Goal: Task Accomplishment & Management: Complete application form

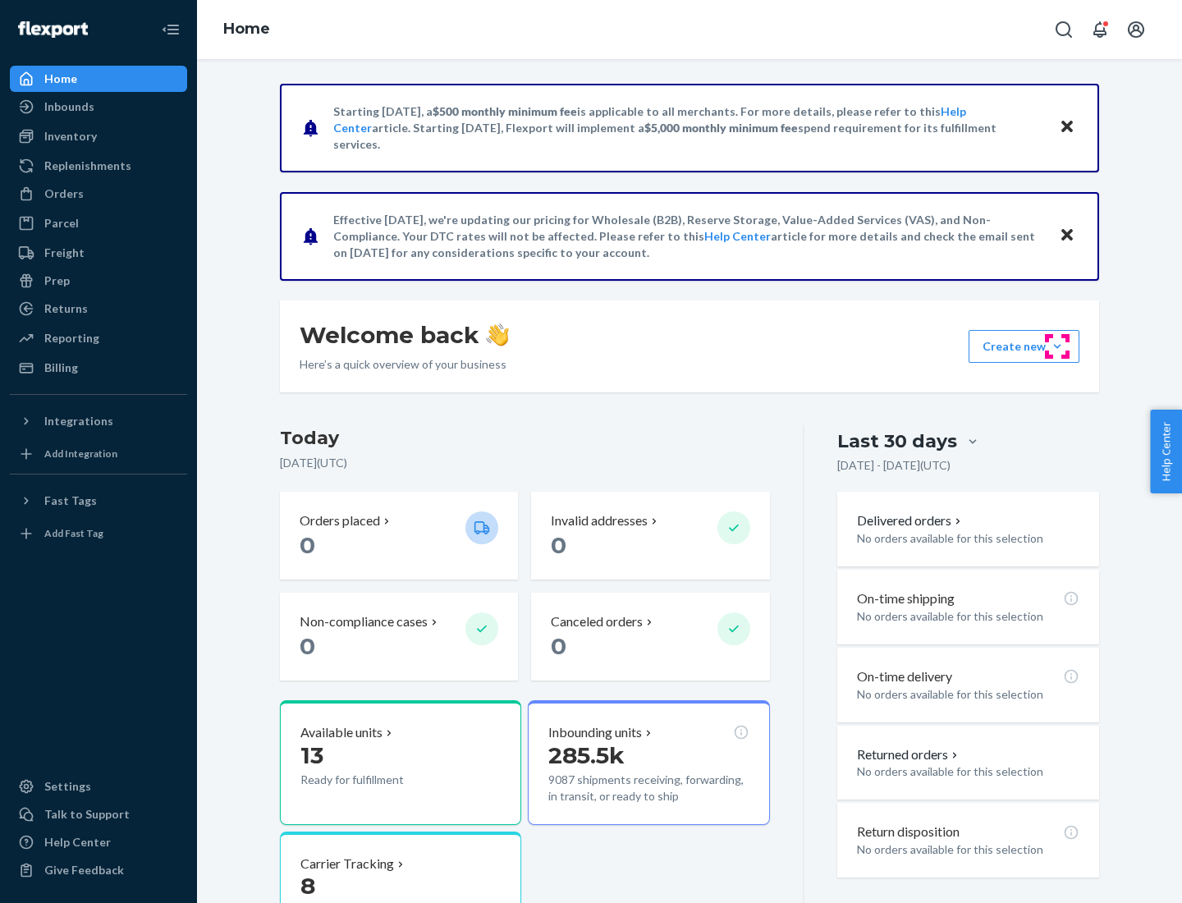
click at [1057, 346] on button "Create new Create new inbound Create new order Create new product" at bounding box center [1023, 346] width 111 height 33
click at [98, 107] on div "Inbounds" at bounding box center [98, 106] width 174 height 23
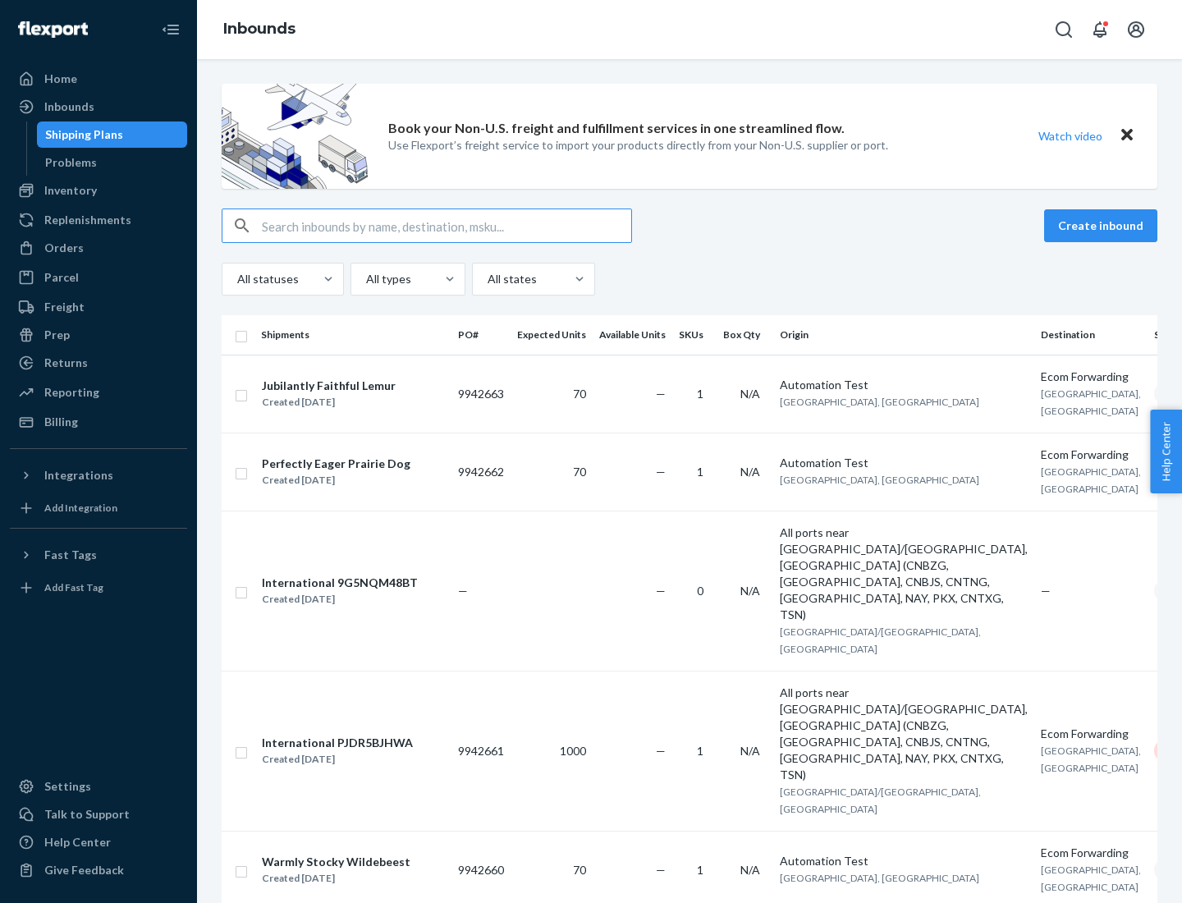
click at [1103, 226] on button "Create inbound" at bounding box center [1100, 225] width 113 height 33
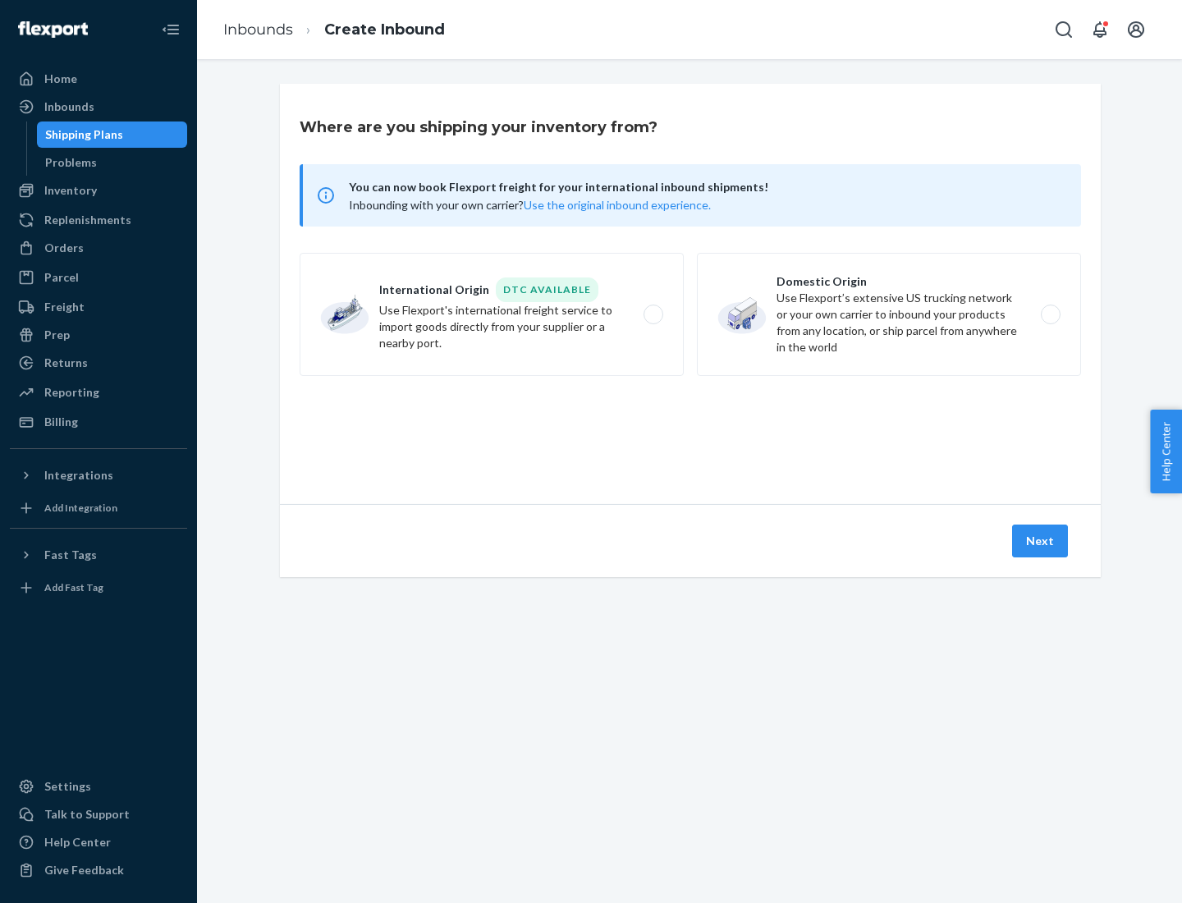
click at [889, 314] on label "Domestic Origin Use Flexport’s extensive US trucking network or your own carrie…" at bounding box center [889, 314] width 384 height 123
click at [1050, 314] on input "Domestic Origin Use Flexport’s extensive US trucking network or your own carrie…" at bounding box center [1055, 314] width 11 height 11
radio input "true"
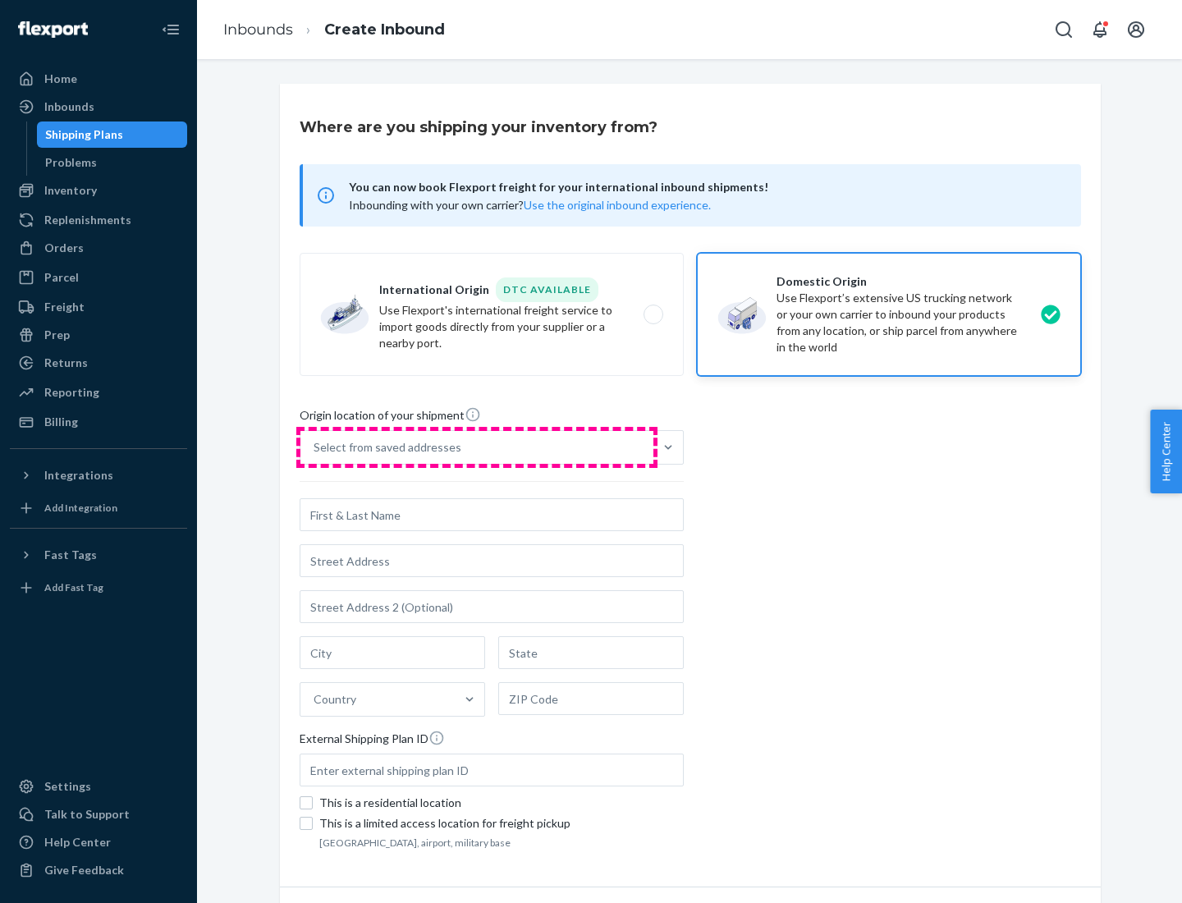
click at [477, 447] on div "Select from saved addresses" at bounding box center [476, 447] width 353 height 33
click at [315, 447] on input "Select from saved addresses" at bounding box center [314, 447] width 2 height 16
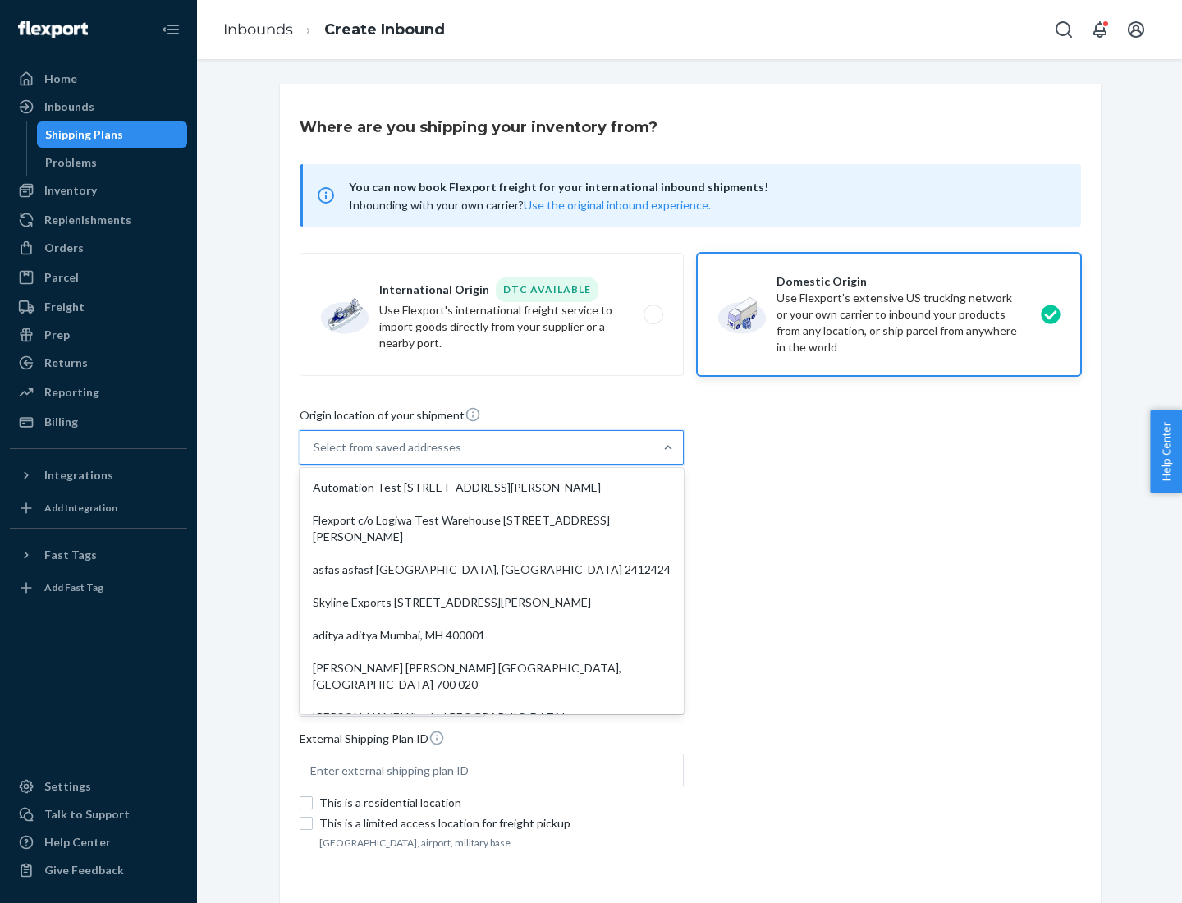
scroll to position [7, 0]
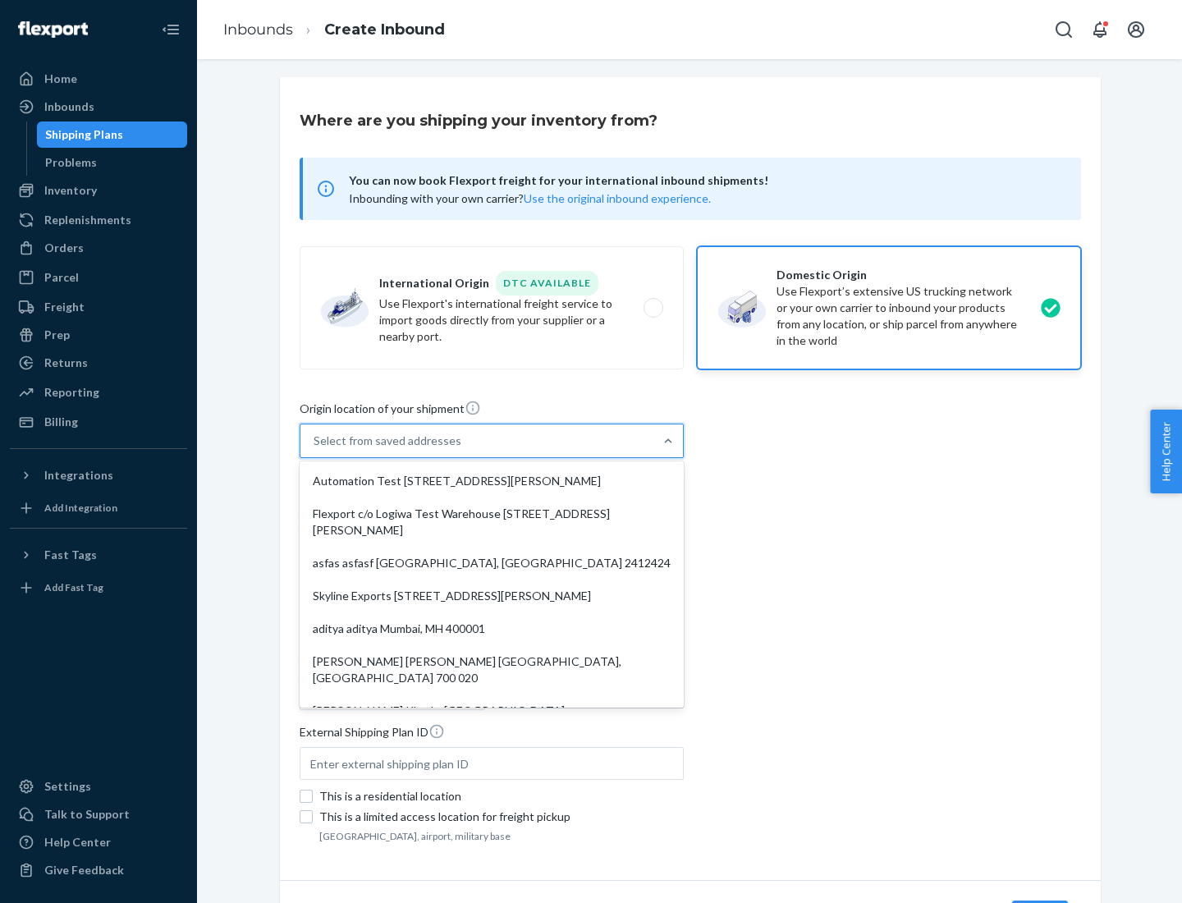
click at [492, 481] on div "Automation Test [STREET_ADDRESS][PERSON_NAME]" at bounding box center [491, 480] width 377 height 33
click at [315, 449] on input "option Automation Test [STREET_ADDRESS][PERSON_NAME]. 9 results available. Use …" at bounding box center [314, 440] width 2 height 16
type input "Automation Test"
type input "9th Floor"
type input "[GEOGRAPHIC_DATA]"
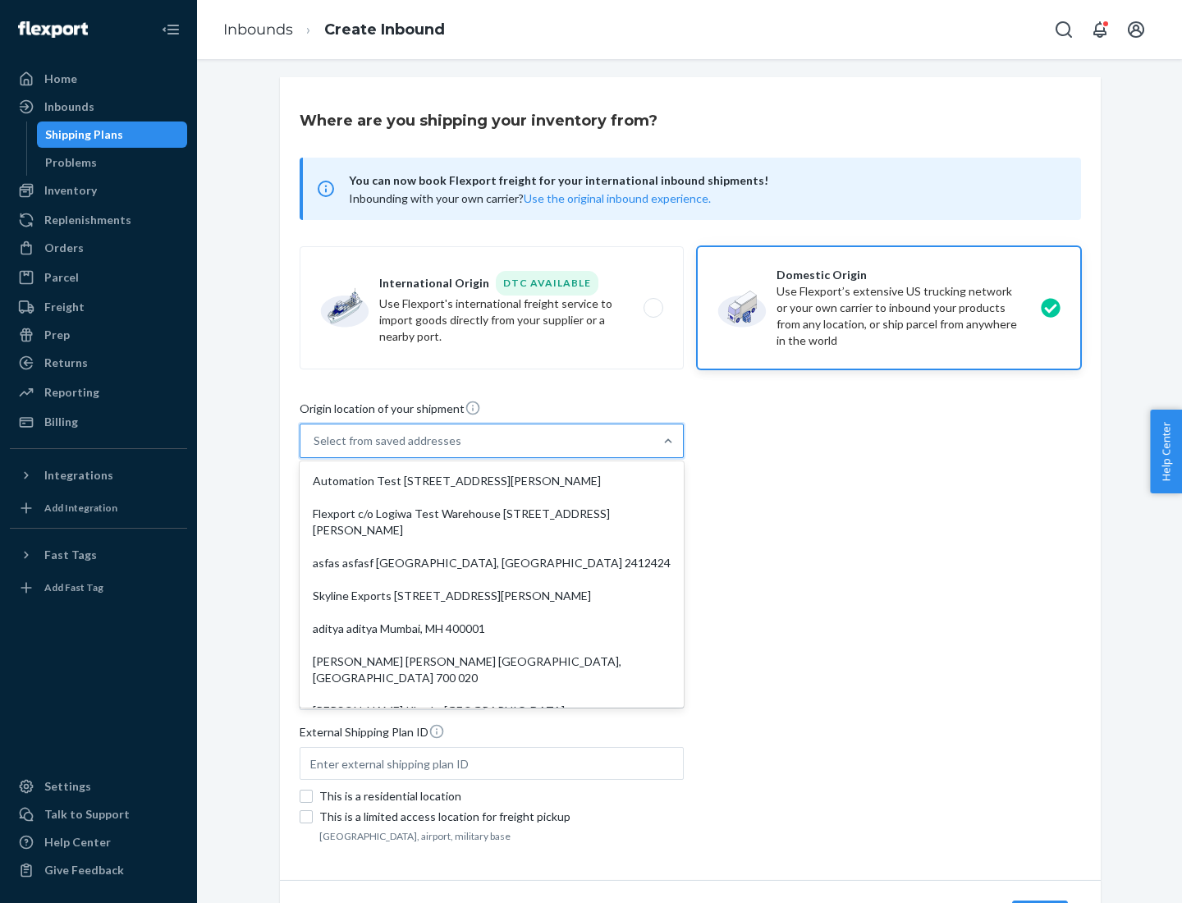
type input "CA"
type input "94104"
type input "[STREET_ADDRESS][PERSON_NAME]"
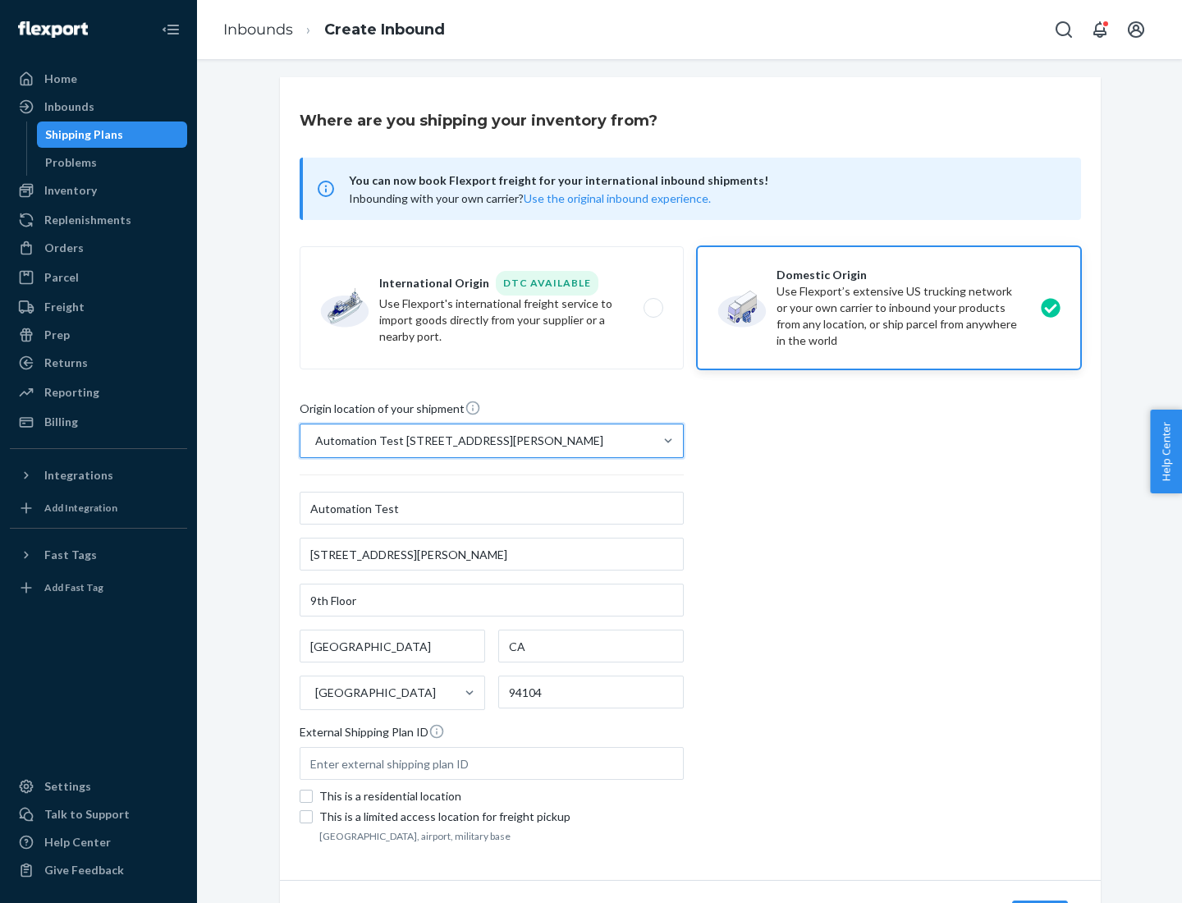
scroll to position [96, 0]
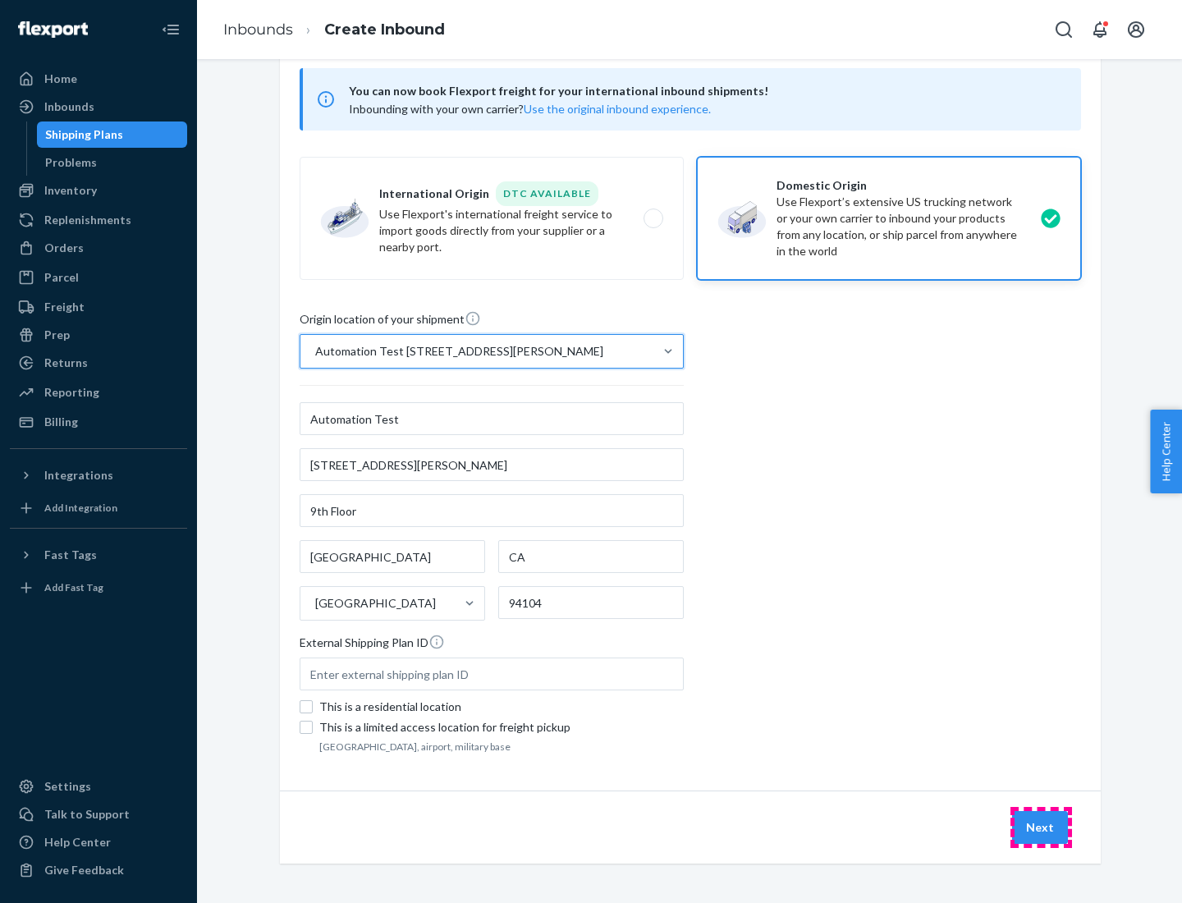
click at [1041, 827] on button "Next" at bounding box center [1040, 827] width 56 height 33
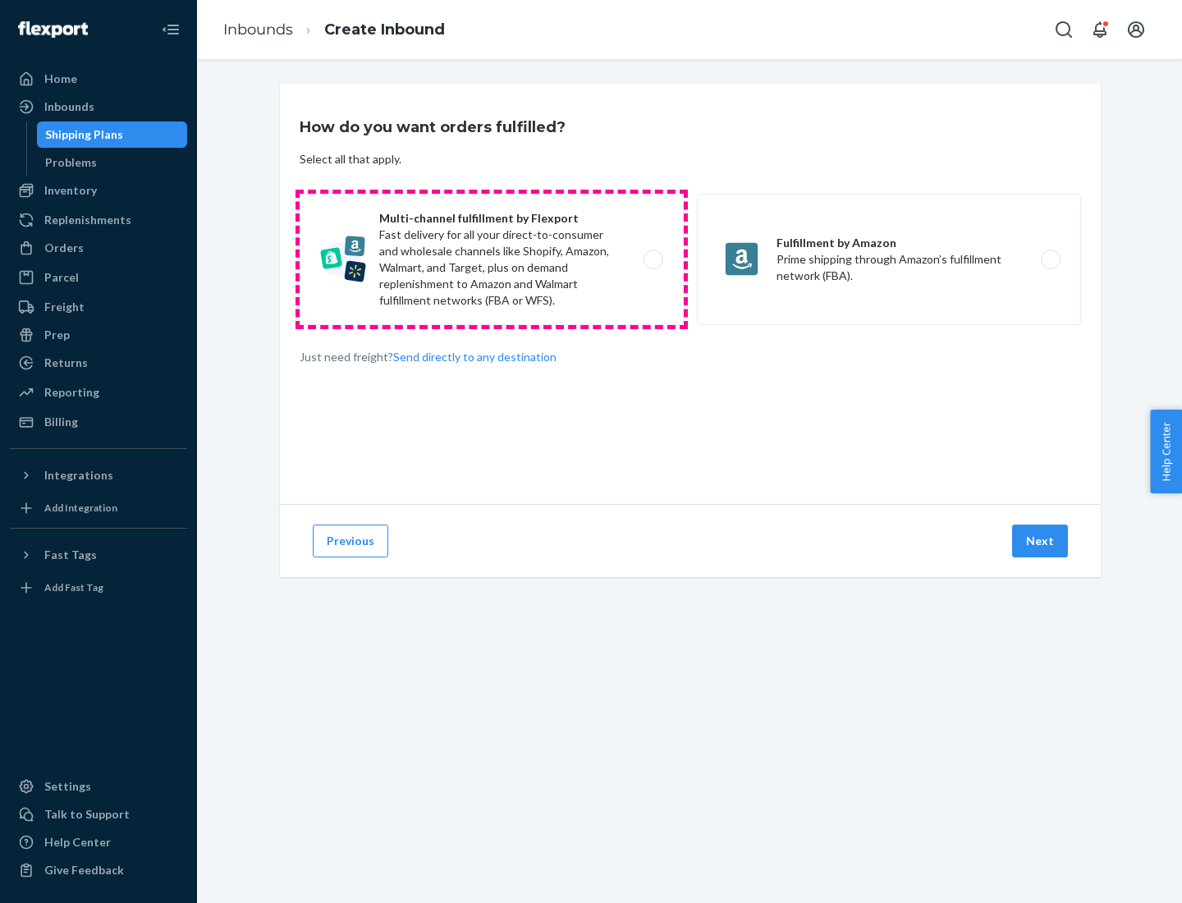
click at [492, 259] on label "Multi-channel fulfillment by Flexport Fast delivery for all your direct-to-cons…" at bounding box center [492, 259] width 384 height 131
click at [652, 259] on input "Multi-channel fulfillment by Flexport Fast delivery for all your direct-to-cons…" at bounding box center [657, 259] width 11 height 11
radio input "true"
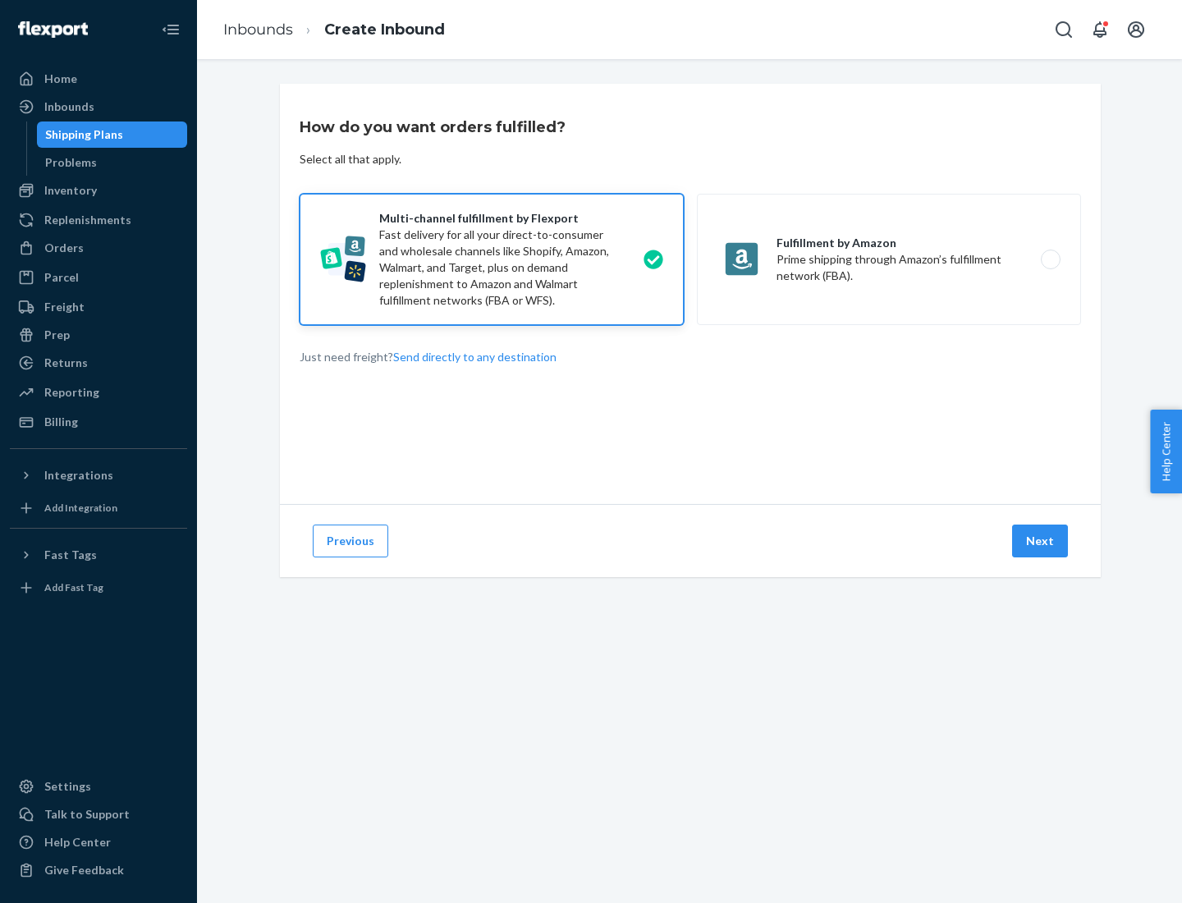
click at [1041, 541] on button "Next" at bounding box center [1040, 540] width 56 height 33
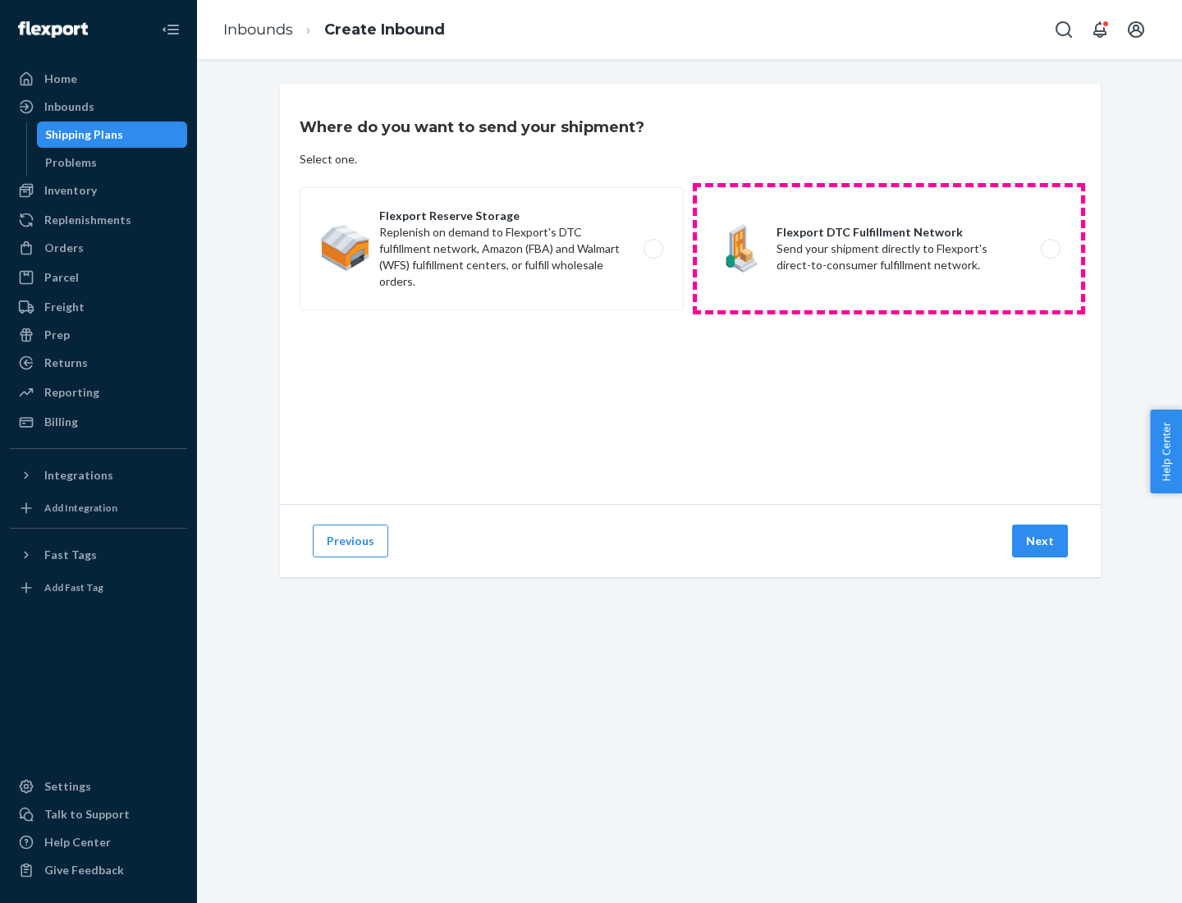
click at [889, 249] on label "Flexport DTC Fulfillment Network Send your shipment directly to Flexport's dire…" at bounding box center [889, 248] width 384 height 123
click at [1050, 249] on input "Flexport DTC Fulfillment Network Send your shipment directly to Flexport's dire…" at bounding box center [1055, 249] width 11 height 11
radio input "true"
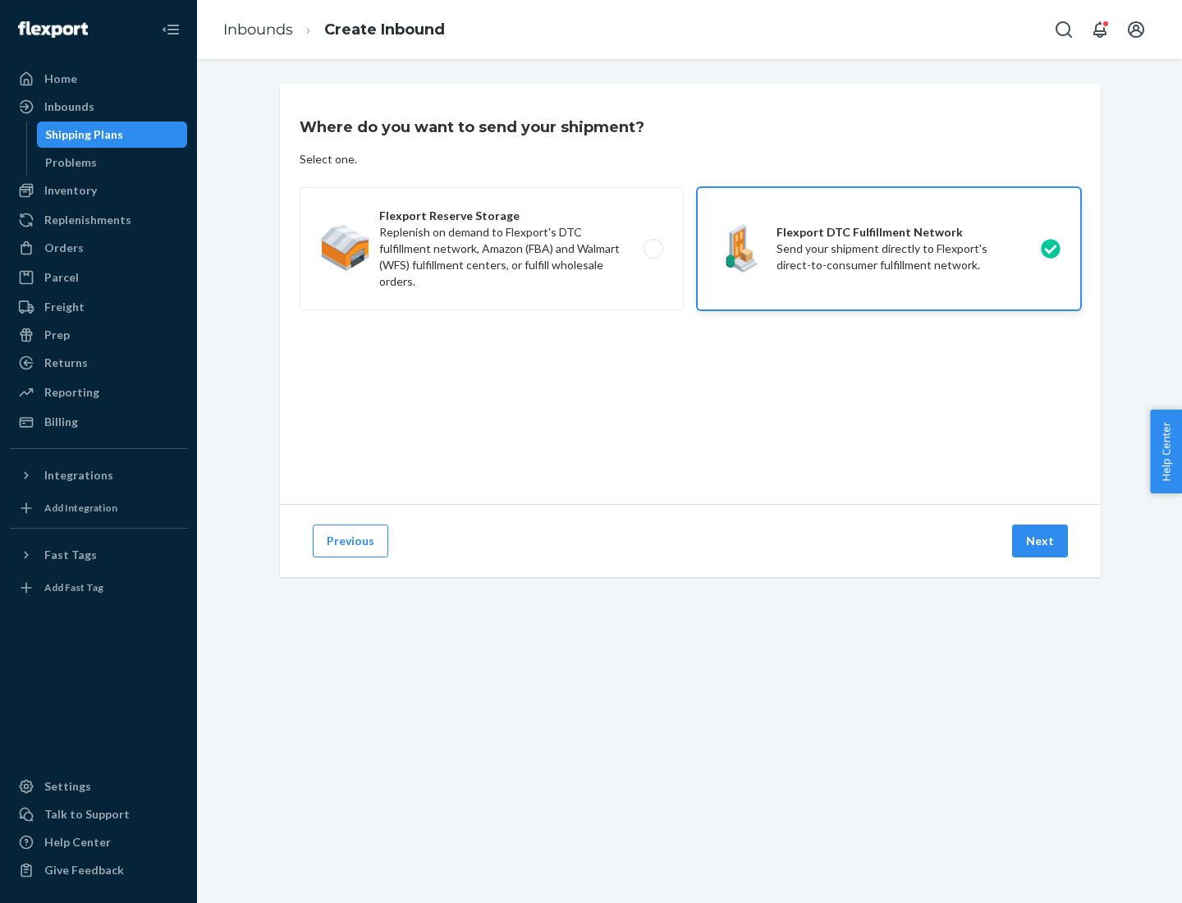
click at [1041, 541] on button "Next" at bounding box center [1040, 540] width 56 height 33
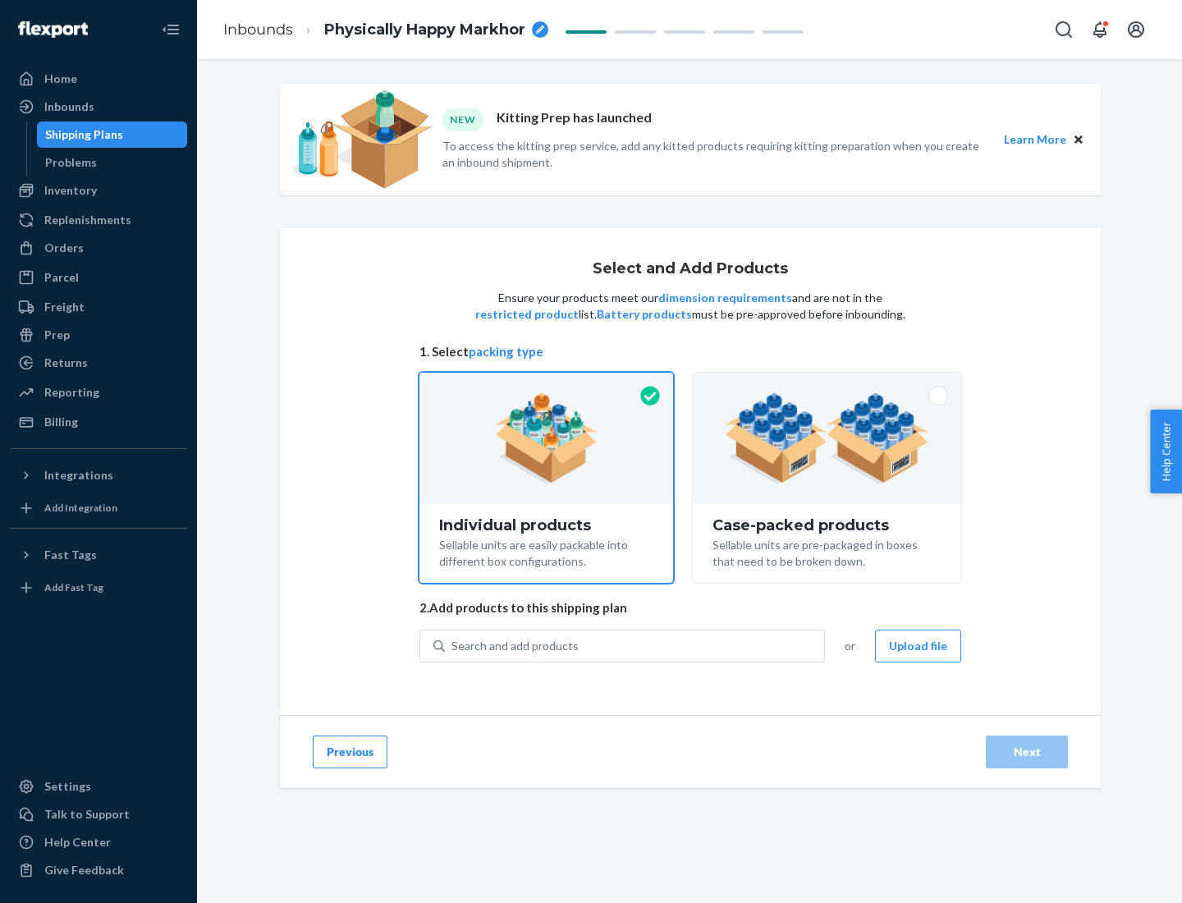
click at [827, 438] on img at bounding box center [827, 438] width 204 height 90
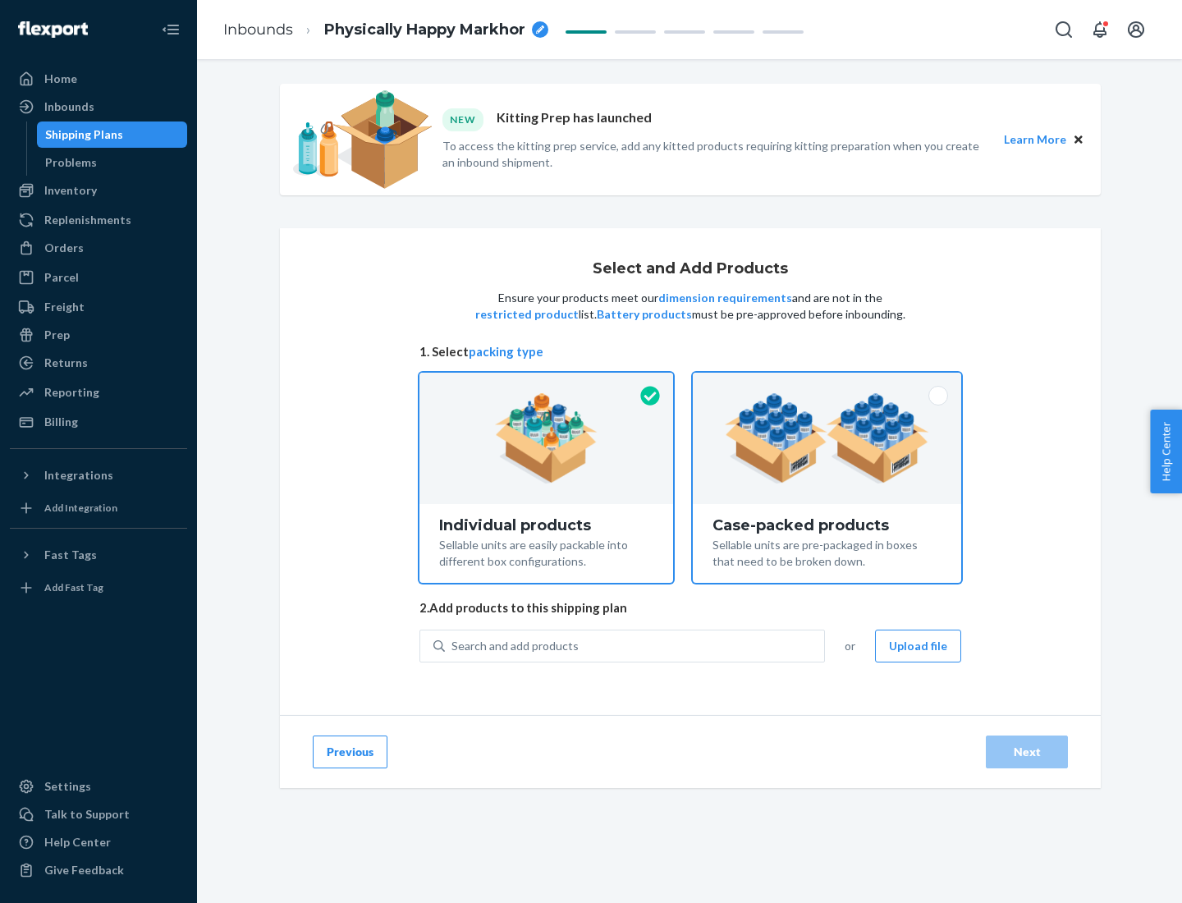
click at [827, 383] on input "Case-packed products Sellable units are pre-packaged in boxes that need to be b…" at bounding box center [826, 378] width 11 height 11
radio input "true"
radio input "false"
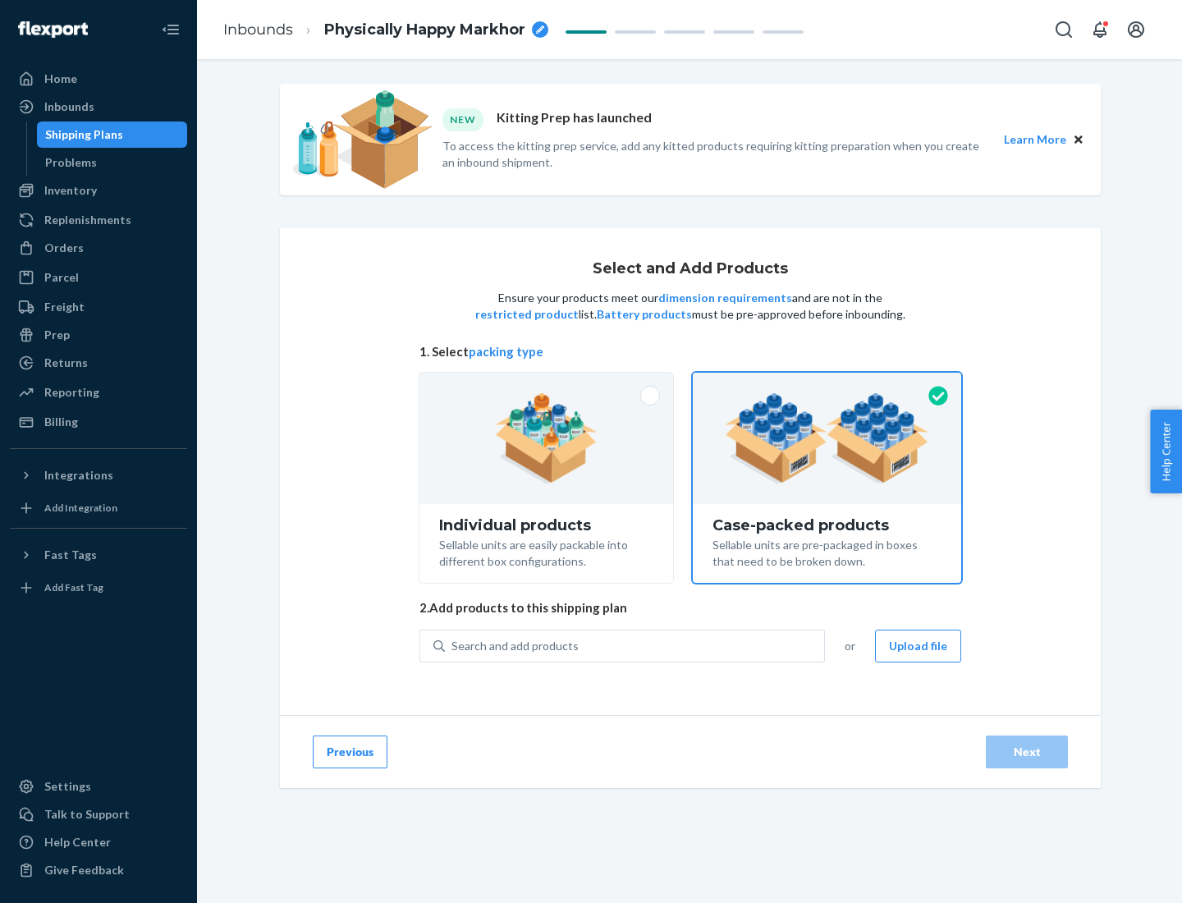
click at [635, 645] on div "Search and add products" at bounding box center [634, 646] width 379 height 30
click at [453, 645] on input "Search and add products" at bounding box center [452, 646] width 2 height 16
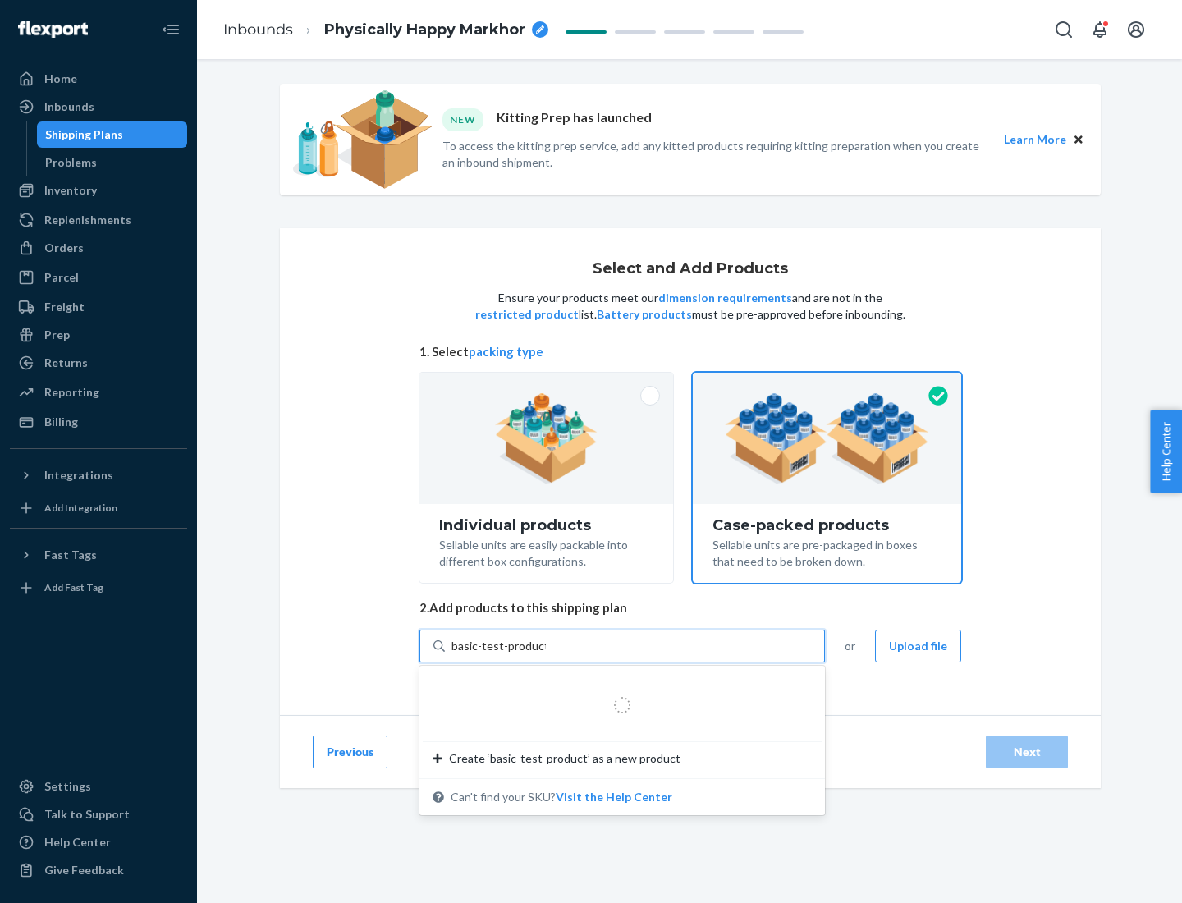
type input "basic-test-product-1"
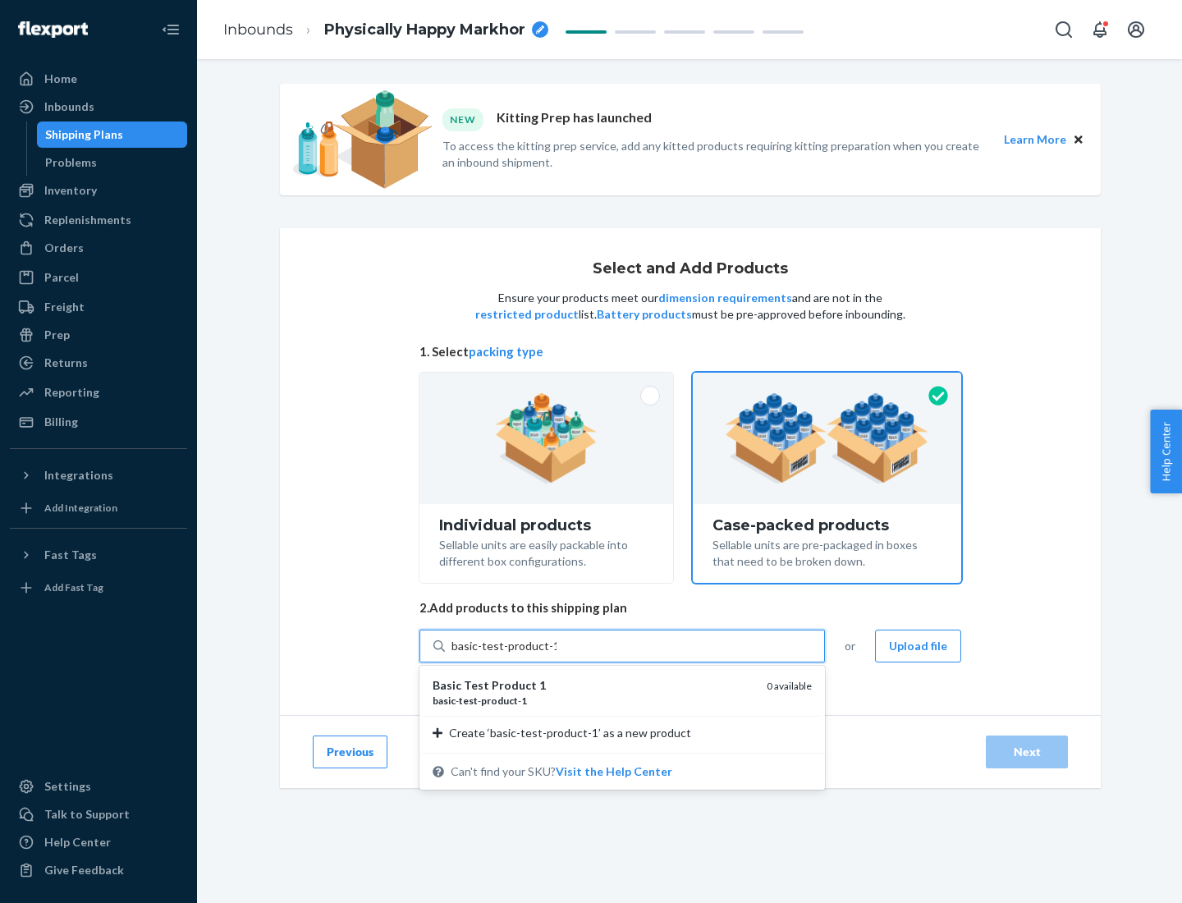
click at [593, 700] on div "basic - test - product - 1" at bounding box center [592, 700] width 321 height 14
click at [556, 654] on input "basic-test-product-1" at bounding box center [503, 646] width 105 height 16
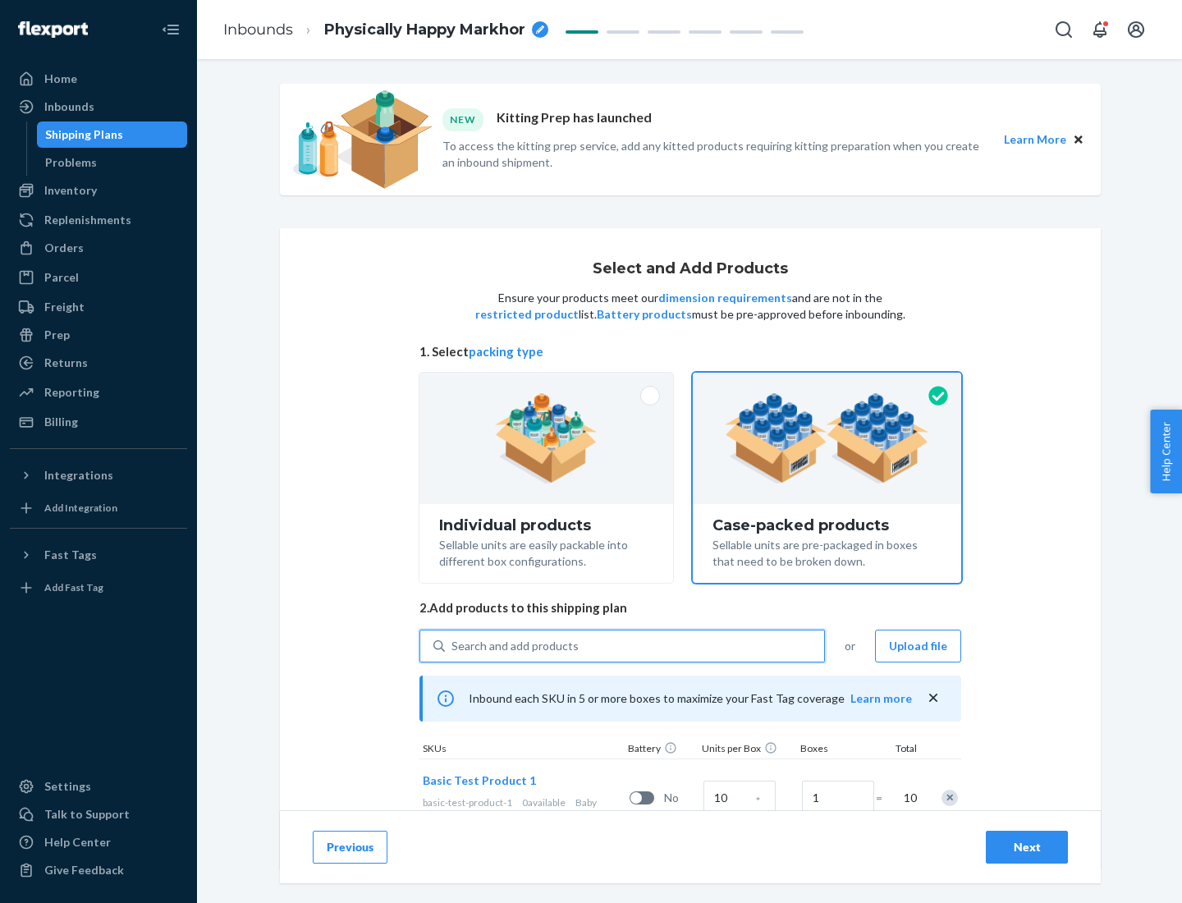
scroll to position [59, 0]
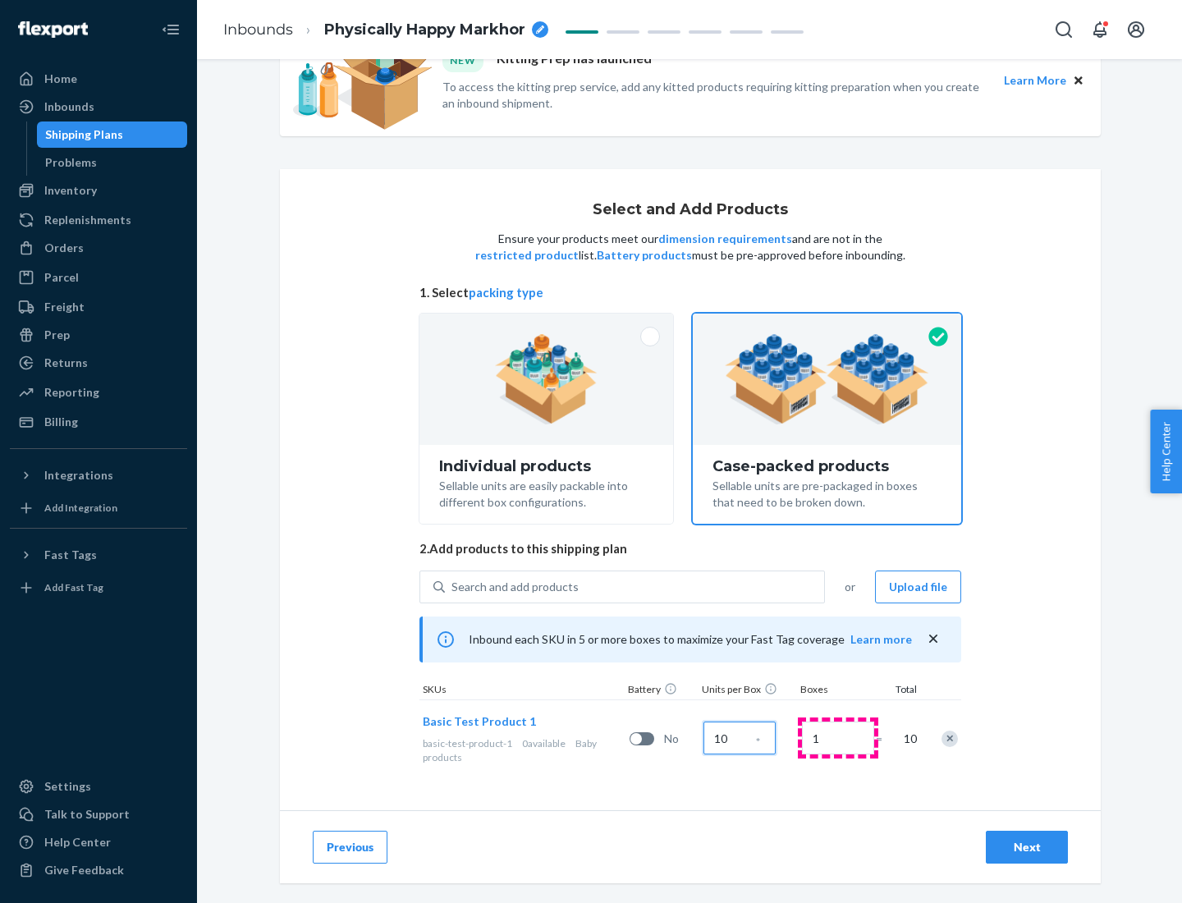
type input "10"
type input "7"
click at [1027, 847] on div "Next" at bounding box center [1026, 847] width 54 height 16
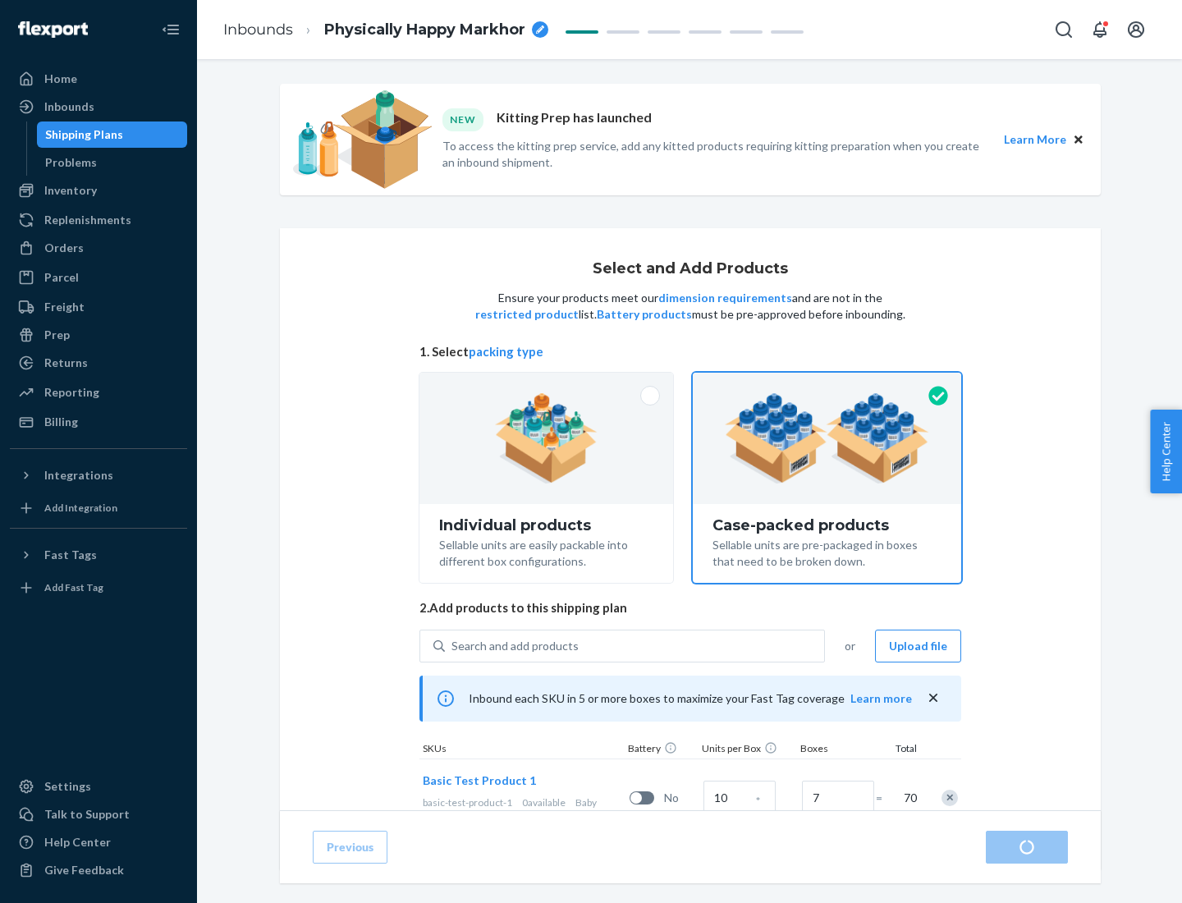
radio input "true"
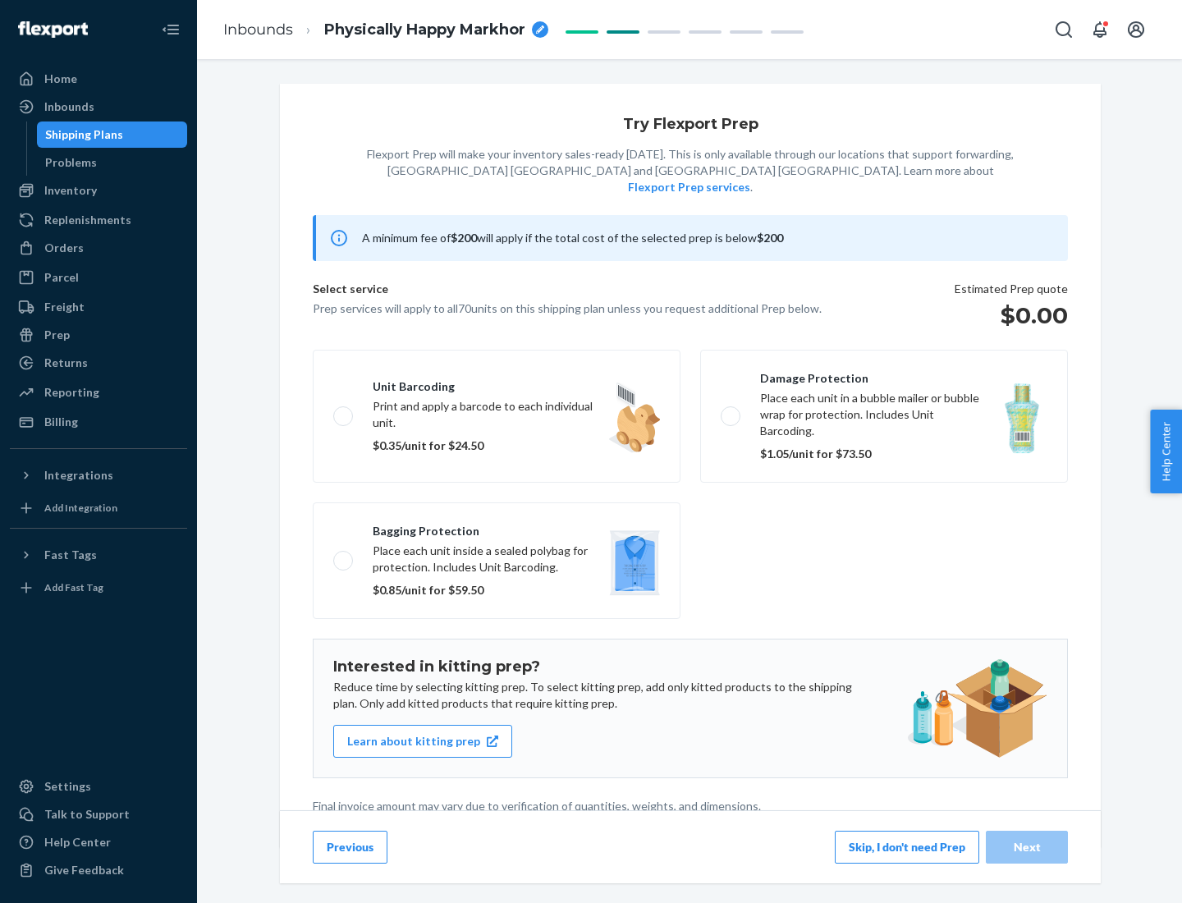
scroll to position [4, 0]
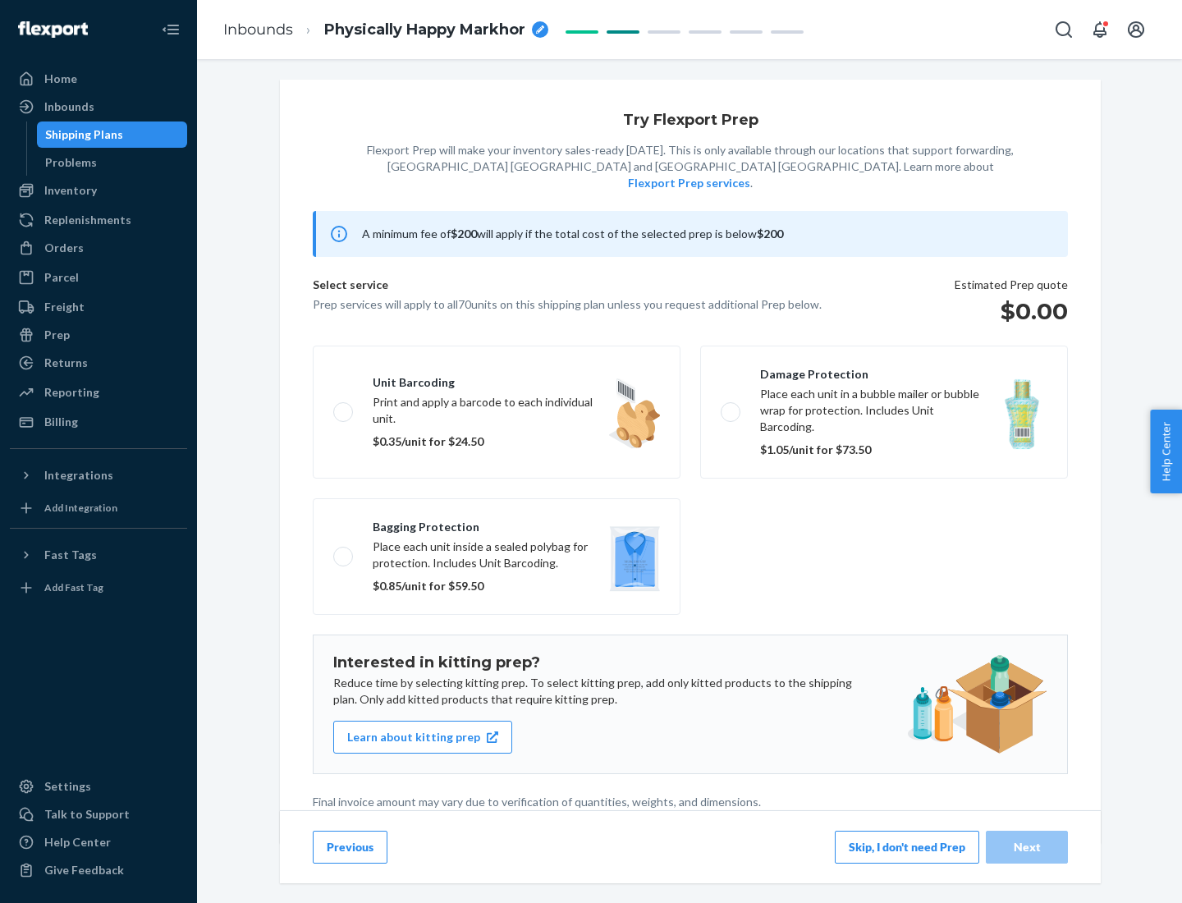
click at [907, 846] on button "Skip, I don't need Prep" at bounding box center [907, 846] width 144 height 33
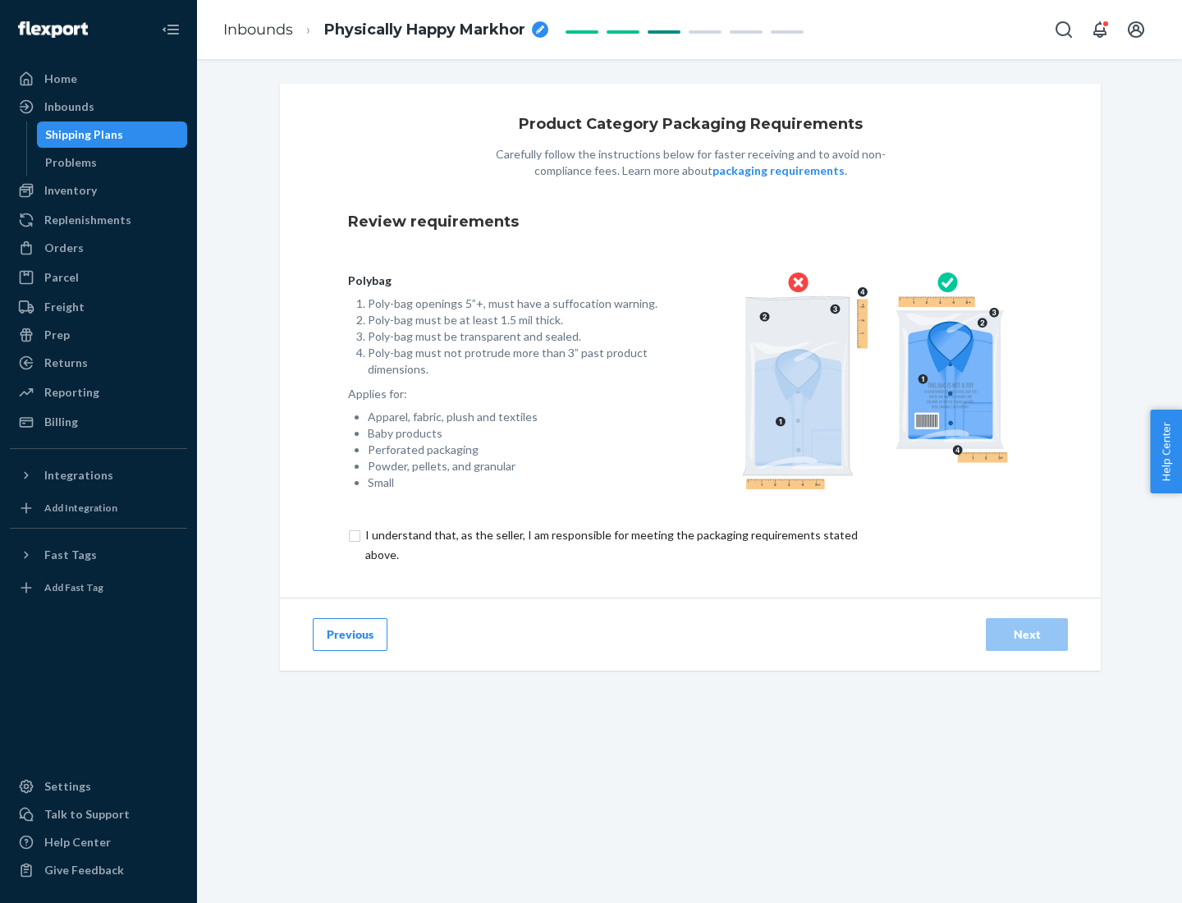
click at [610, 544] on input "checkbox" at bounding box center [621, 544] width 546 height 39
checkbox input "true"
click at [1027, 633] on div "Next" at bounding box center [1026, 634] width 54 height 16
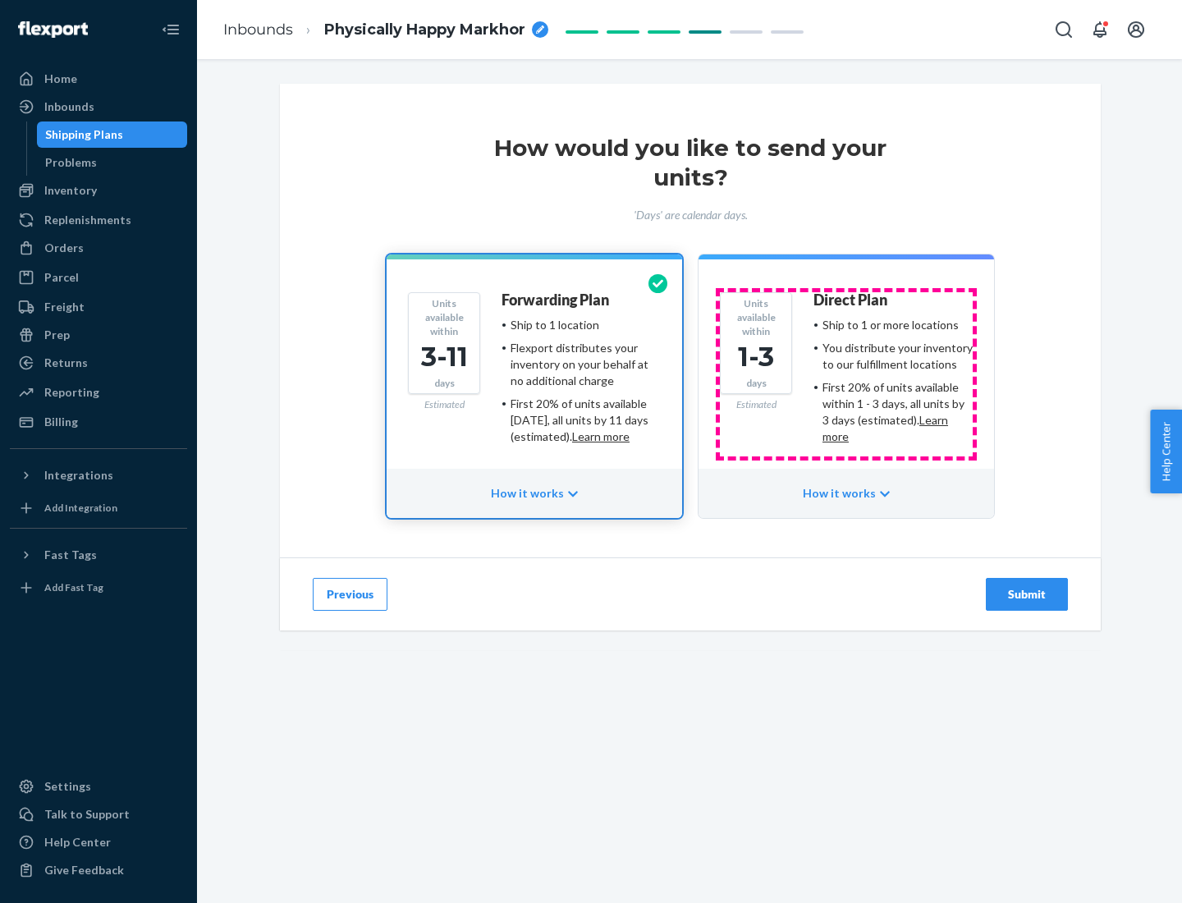
click at [846, 374] on ul "Ship to 1 or more locations You distribute your inventory to our fulfillment lo…" at bounding box center [892, 381] width 159 height 128
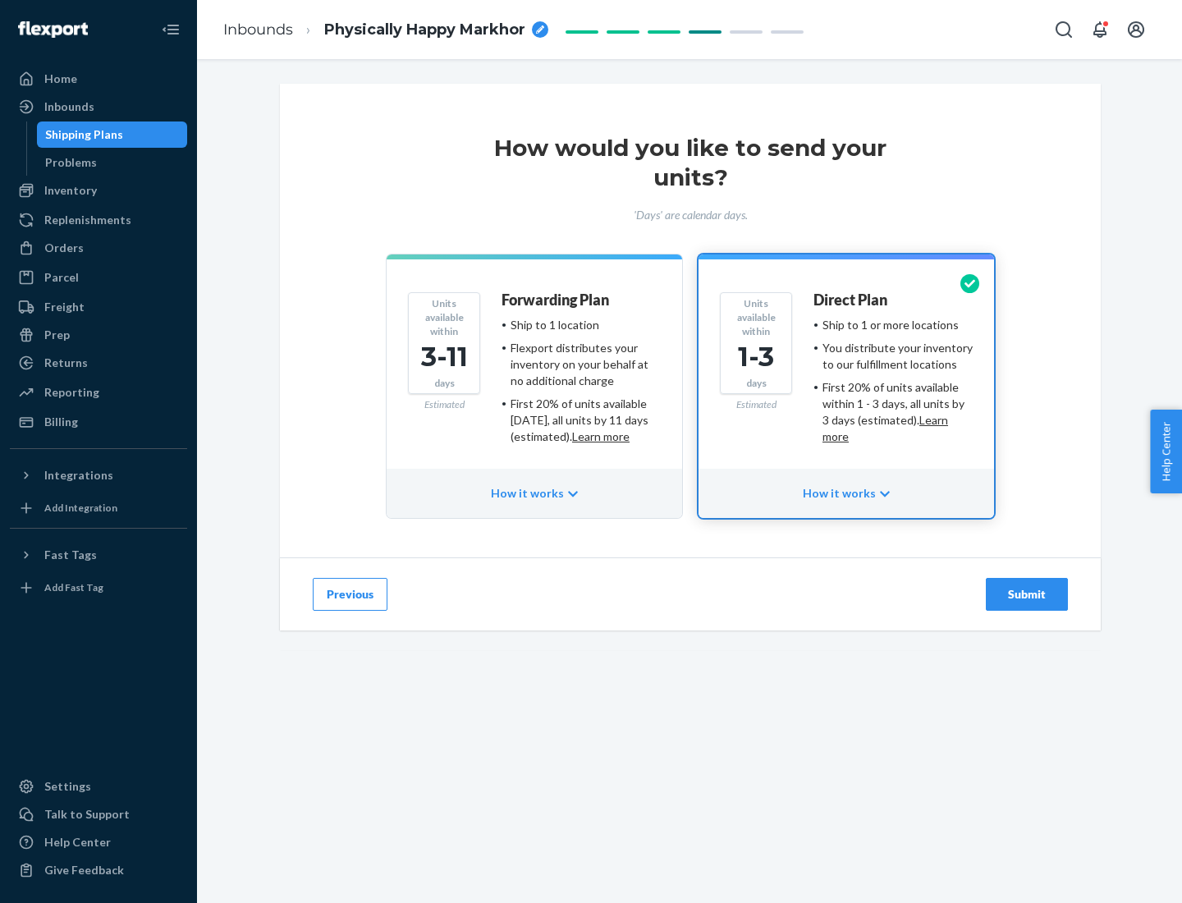
click at [1027, 594] on div "Submit" at bounding box center [1026, 594] width 54 height 16
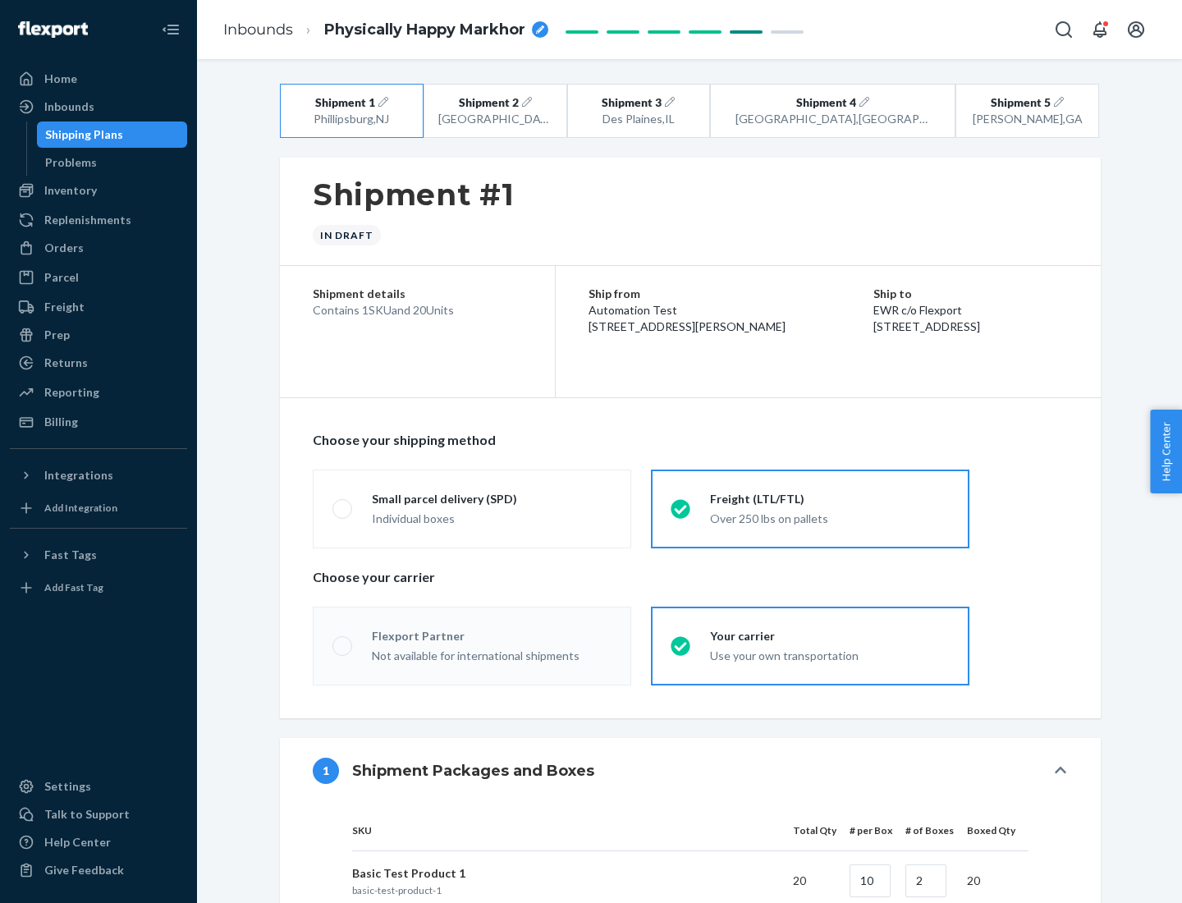
radio input "true"
radio input "false"
radio input "true"
radio input "false"
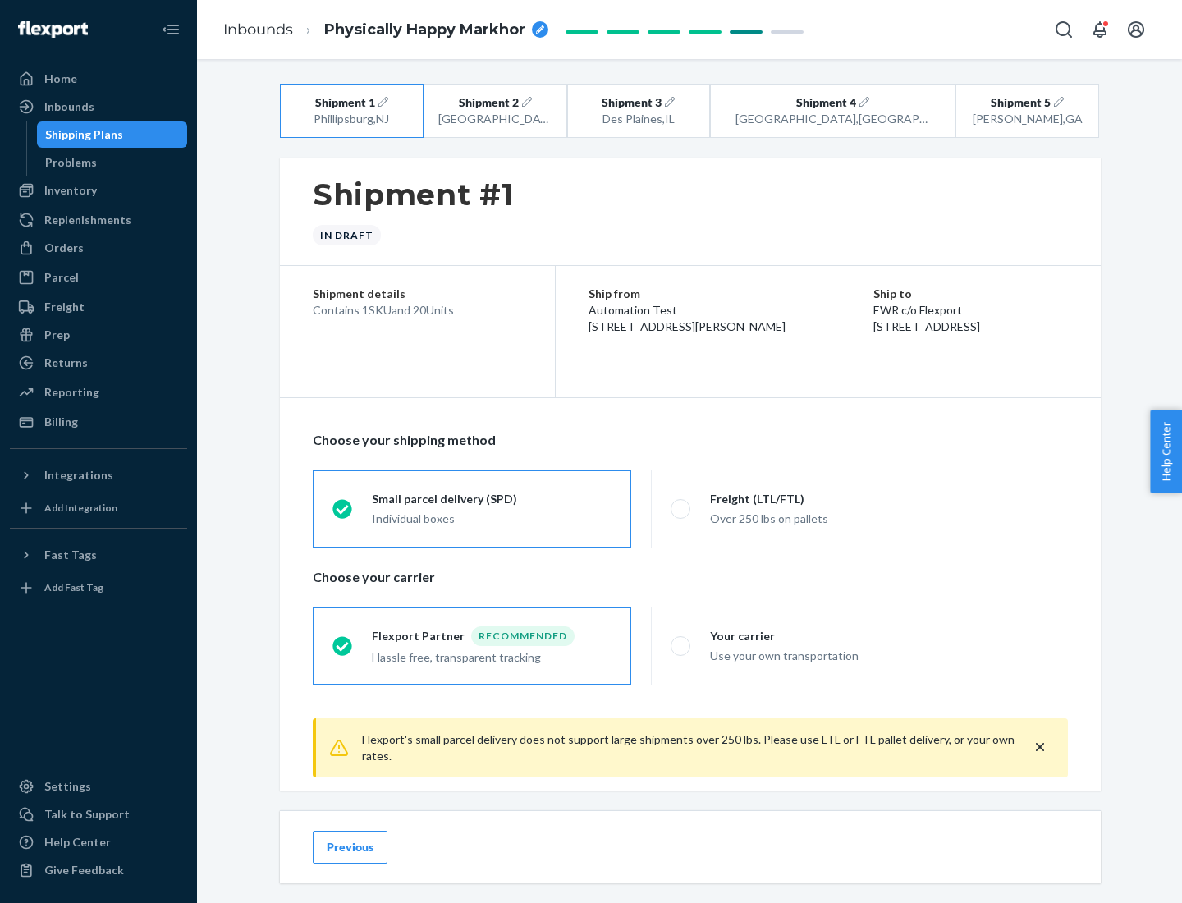
scroll to position [18, 0]
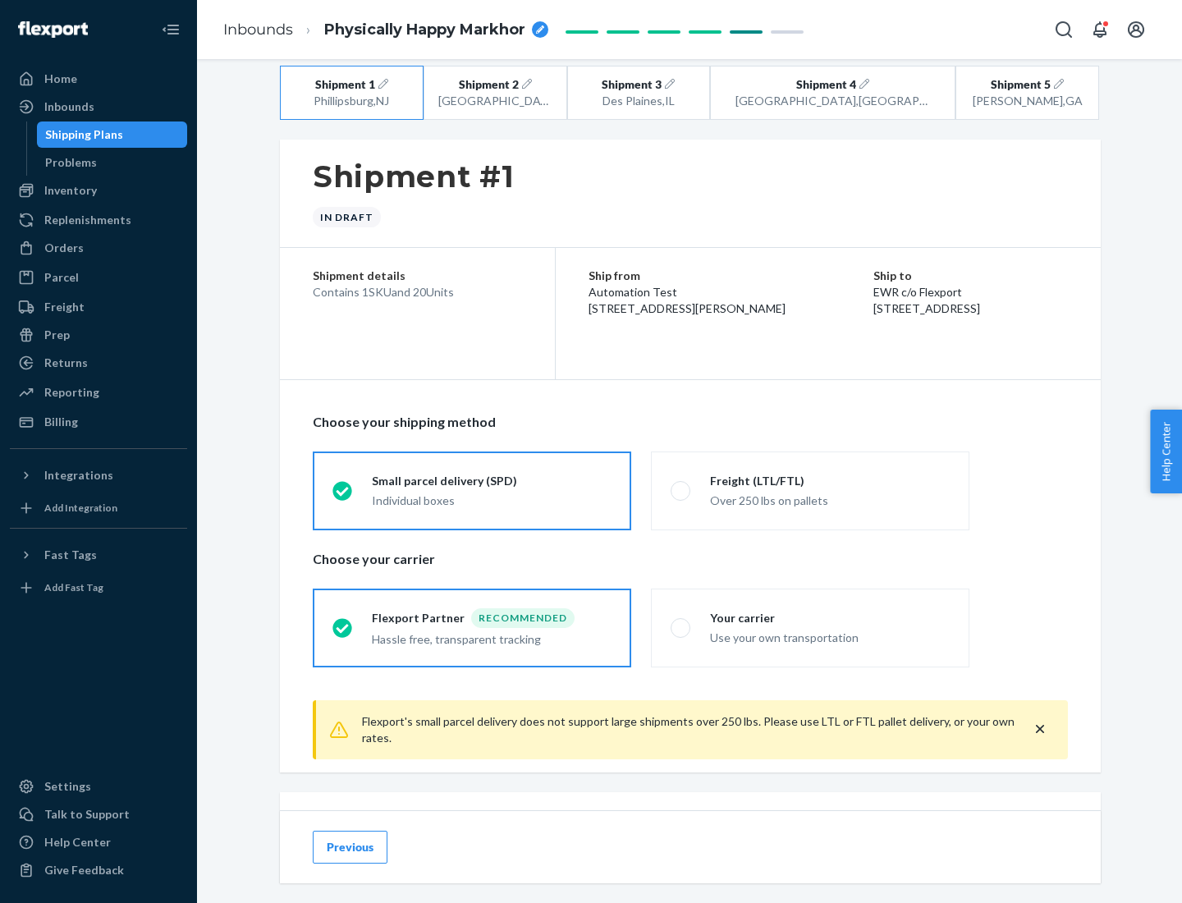
click at [830, 480] on div "Freight (LTL/FTL)" at bounding box center [830, 481] width 240 height 16
click at [681, 485] on input "Freight (LTL/FTL) Over 250 lbs on pallets" at bounding box center [675, 490] width 11 height 11
radio input "true"
radio input "false"
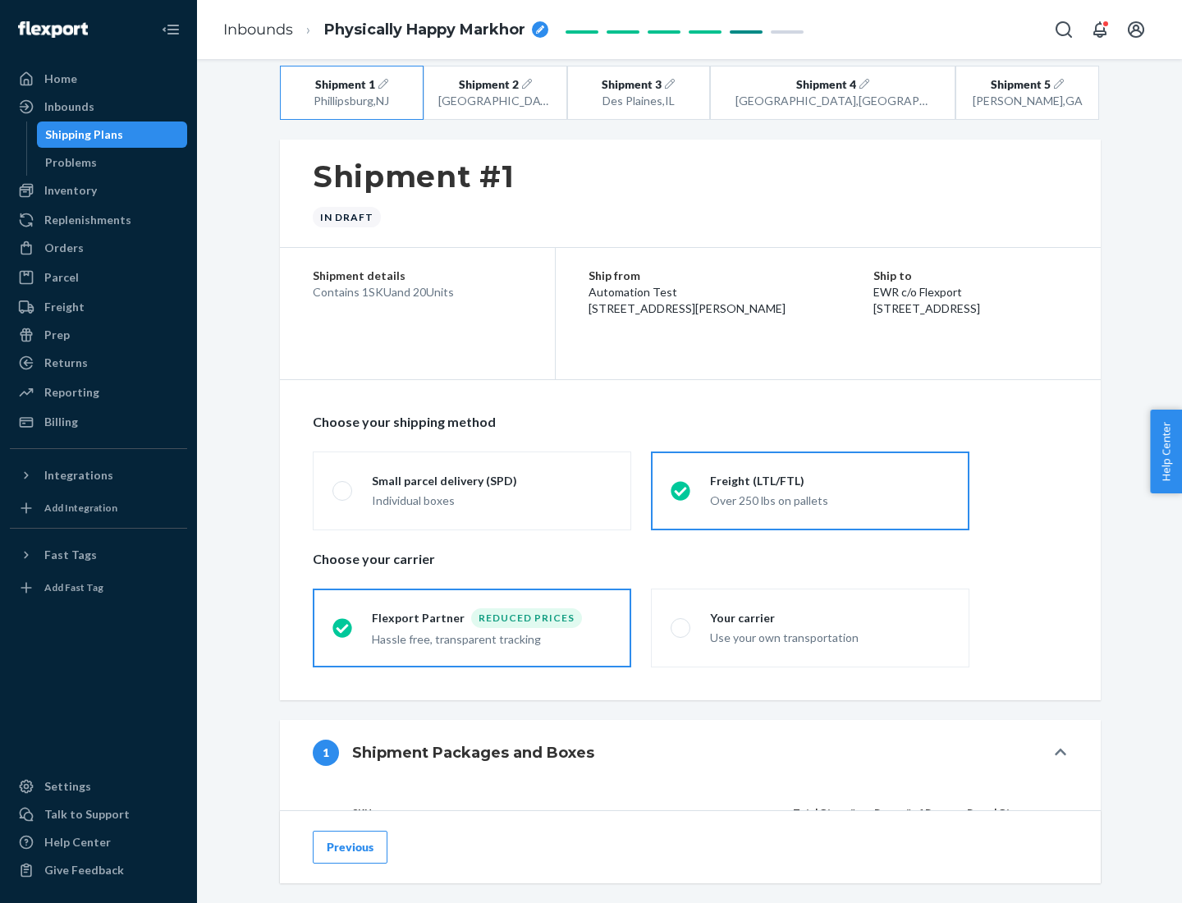
scroll to position [155, 0]
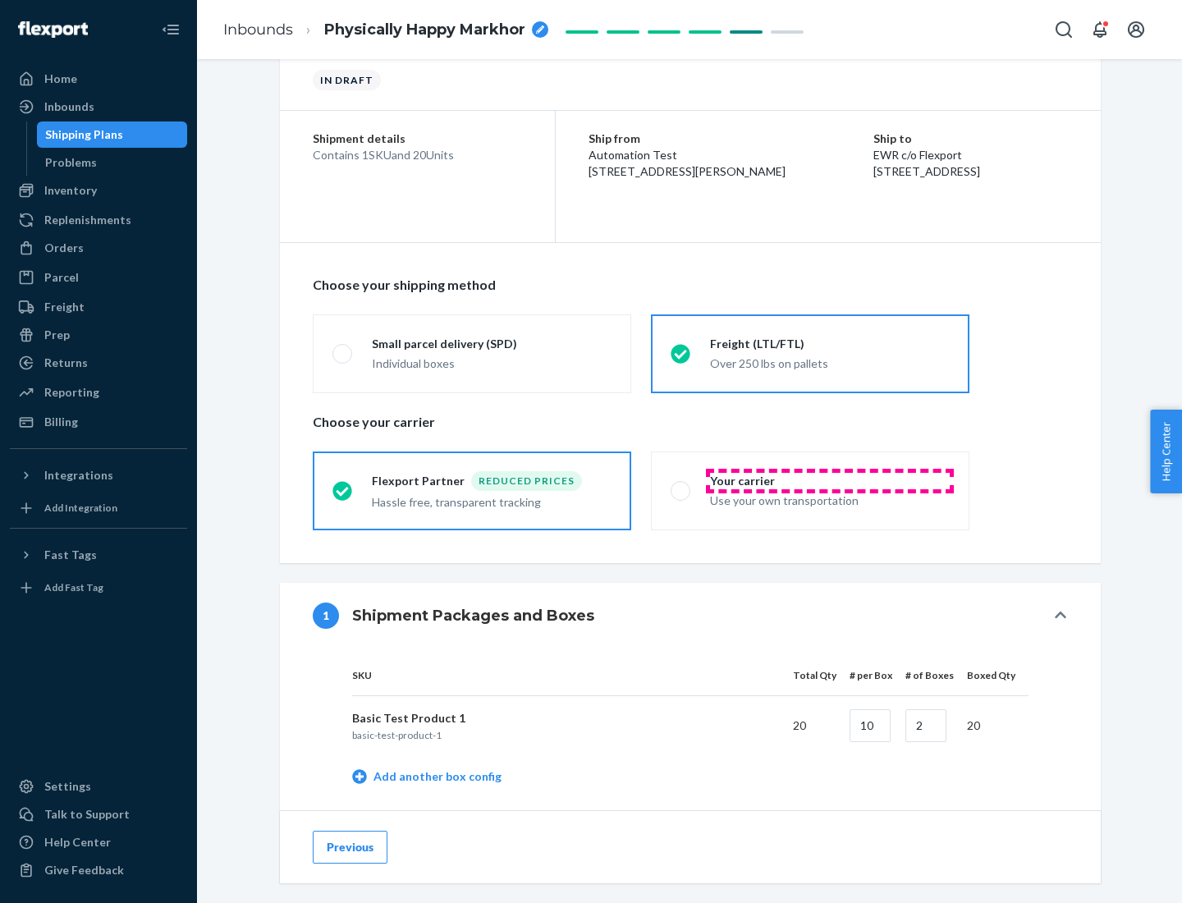
click at [830, 480] on div "Your carrier" at bounding box center [830, 481] width 240 height 16
click at [681, 485] on input "Your carrier Use your own transportation" at bounding box center [675, 490] width 11 height 11
radio input "true"
radio input "false"
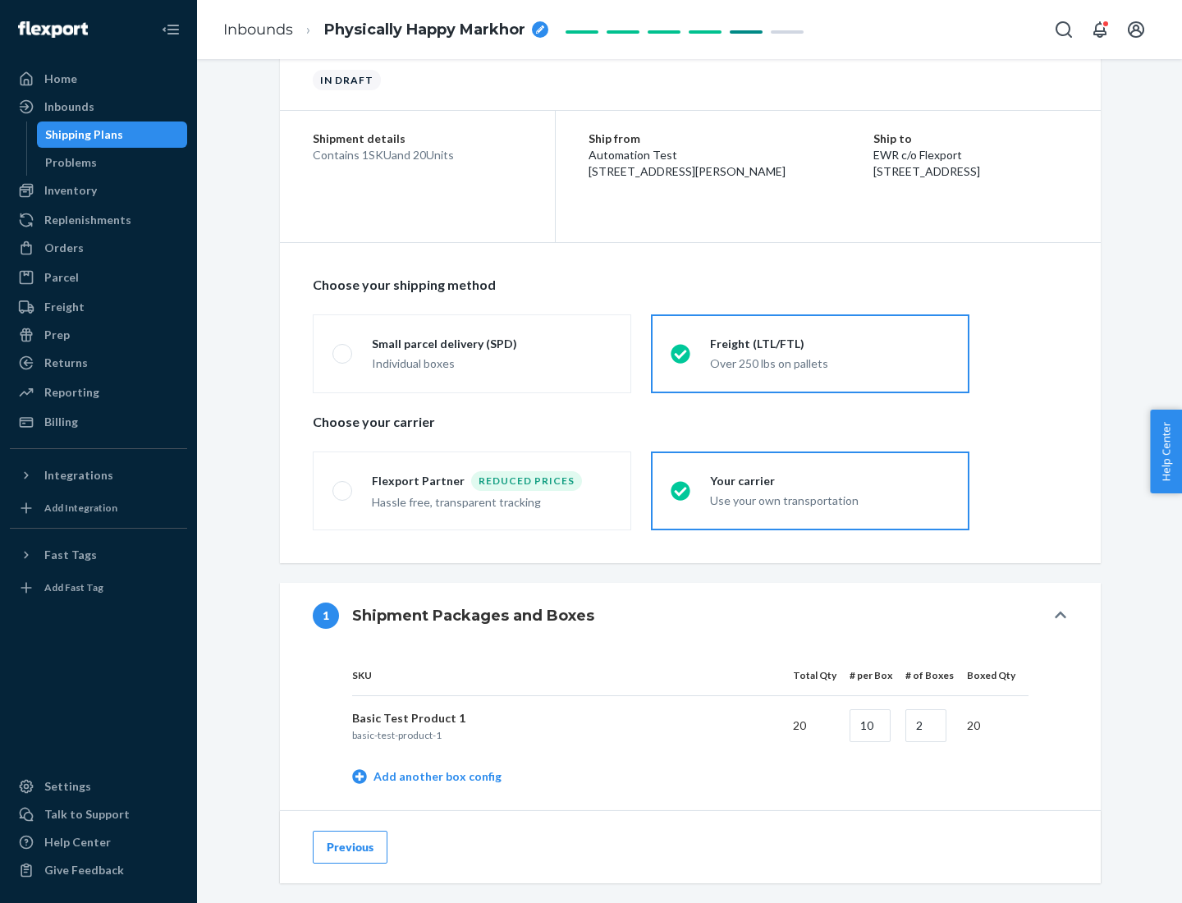
scroll to position [519, 0]
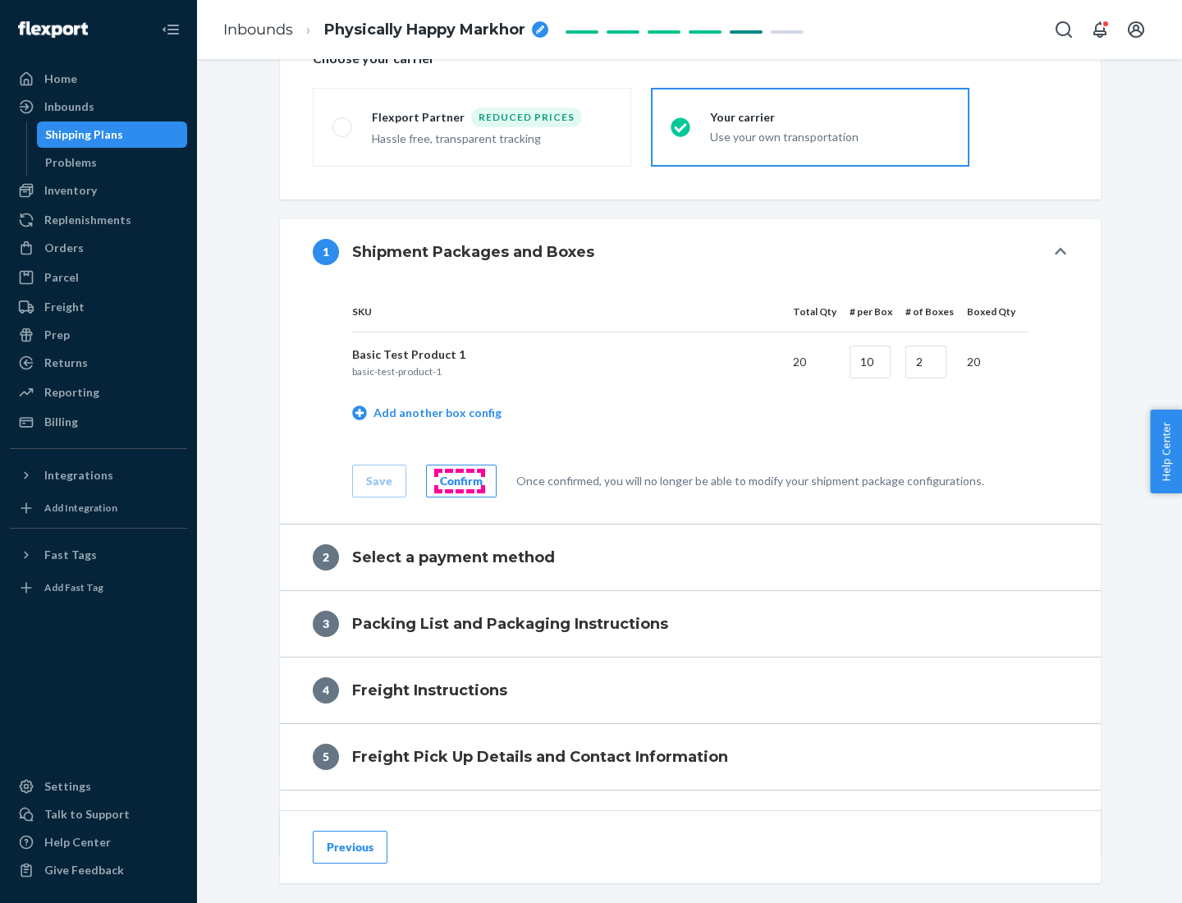
click at [459, 480] on div "Confirm" at bounding box center [461, 481] width 43 height 16
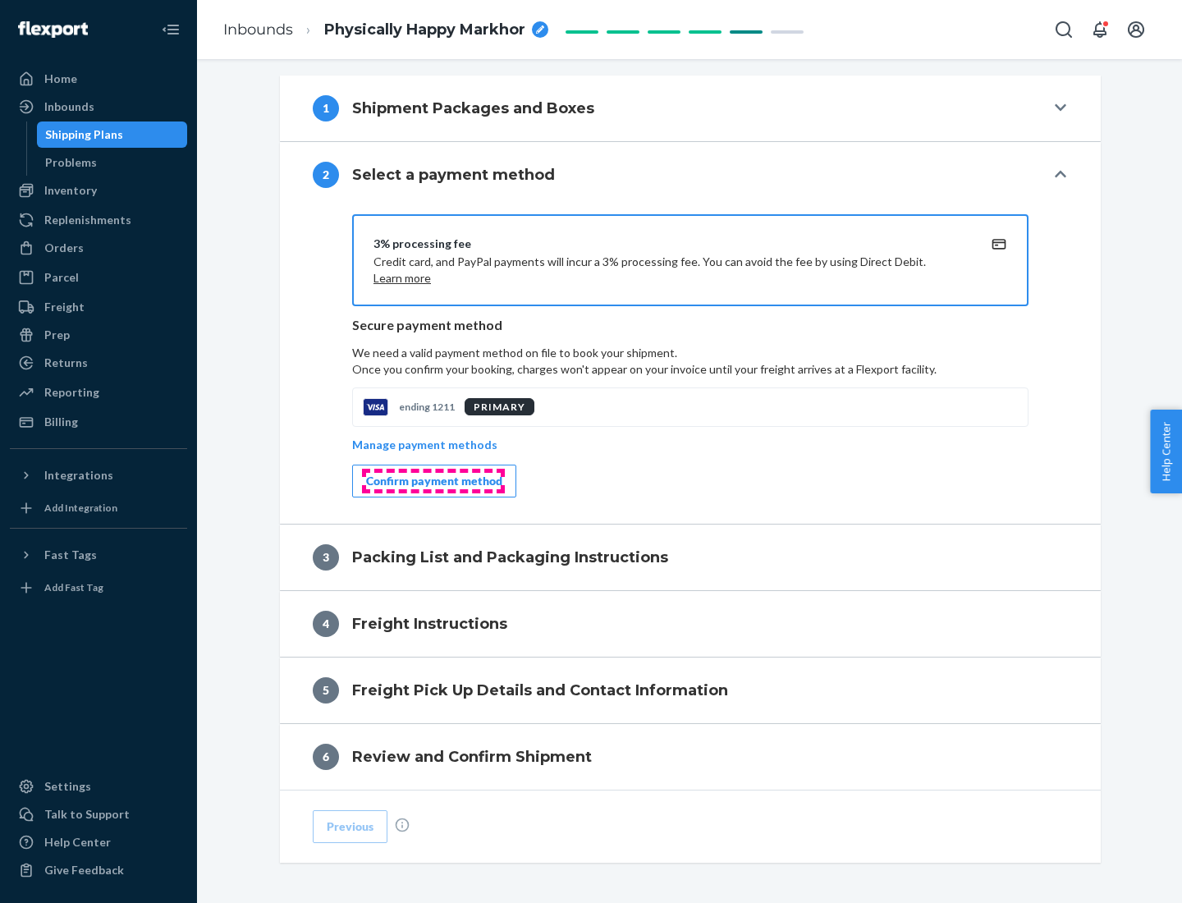
click at [432, 481] on div "Confirm payment method" at bounding box center [434, 481] width 136 height 16
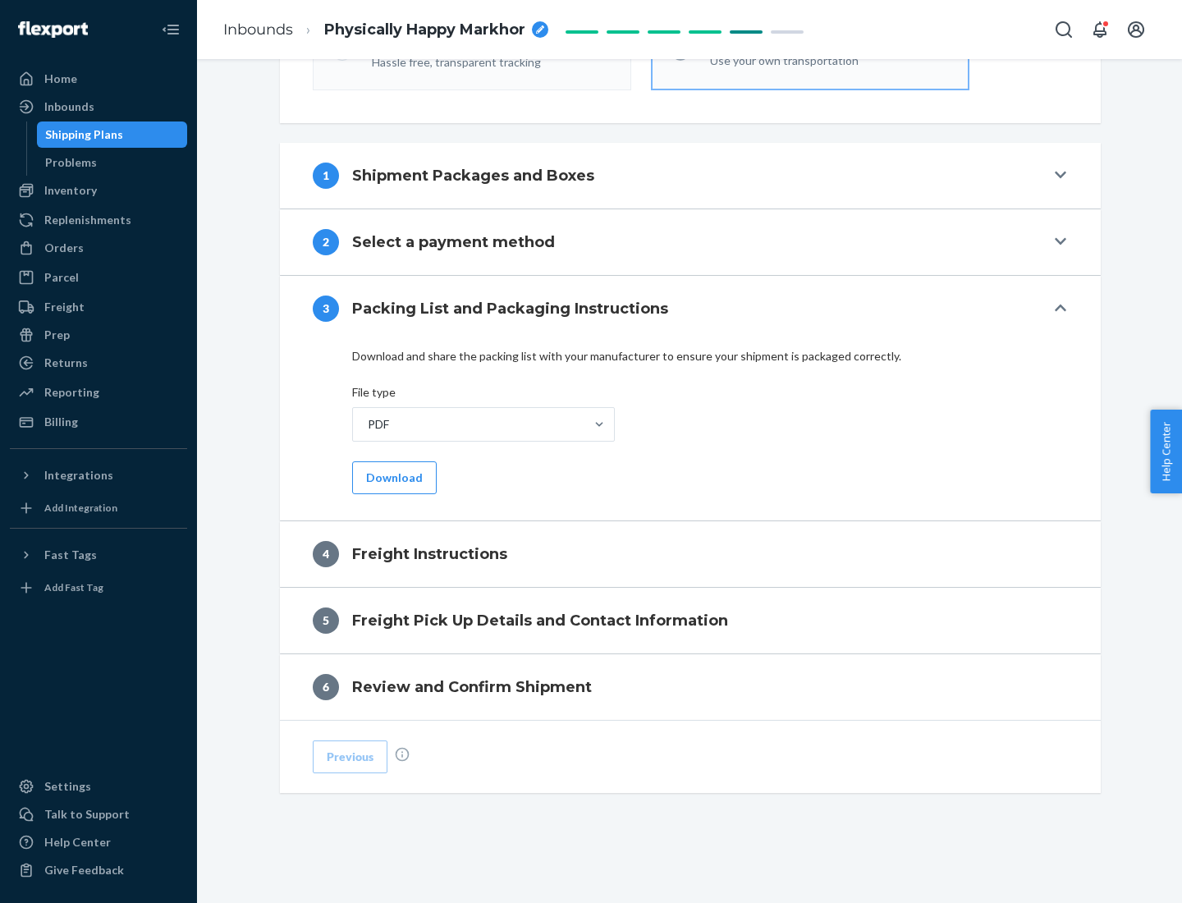
scroll to position [592, 0]
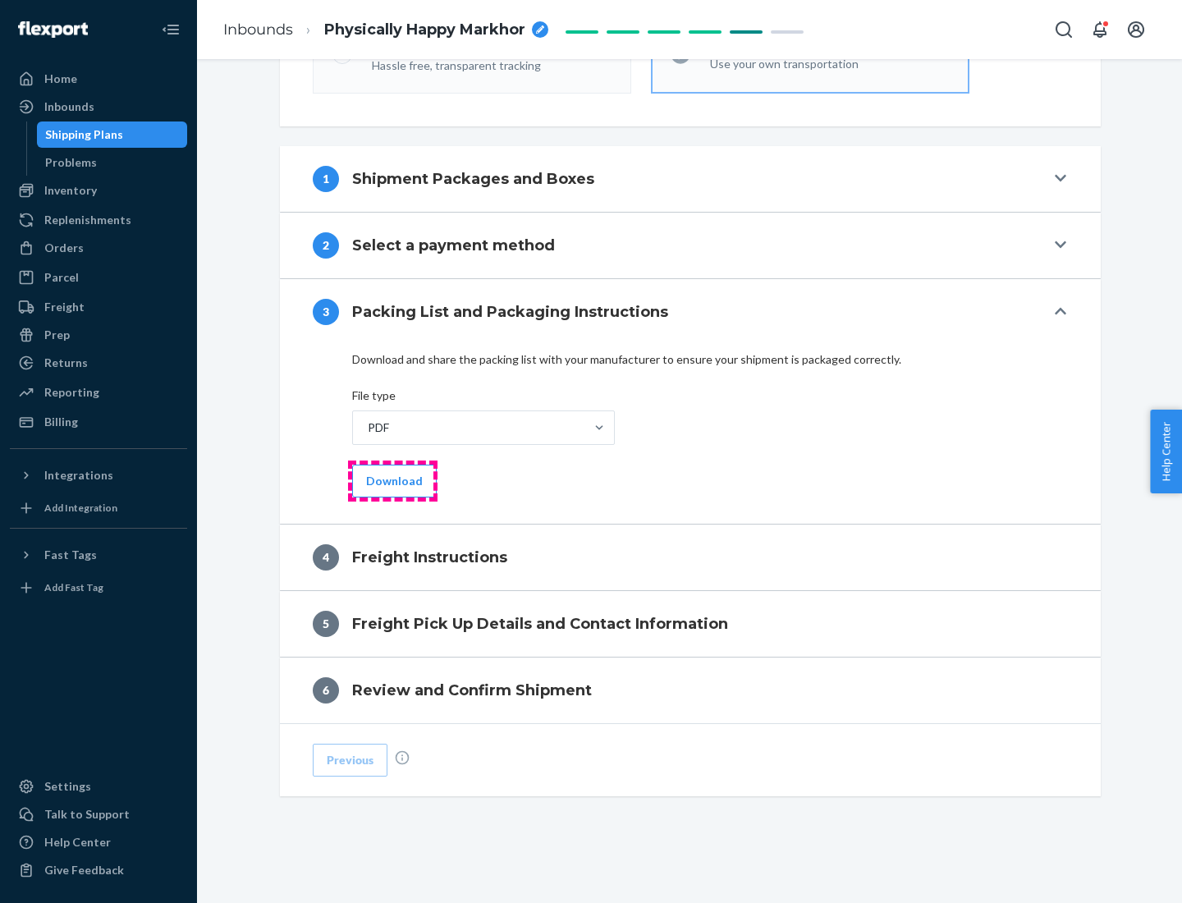
click at [392, 480] on button "Download" at bounding box center [394, 480] width 85 height 33
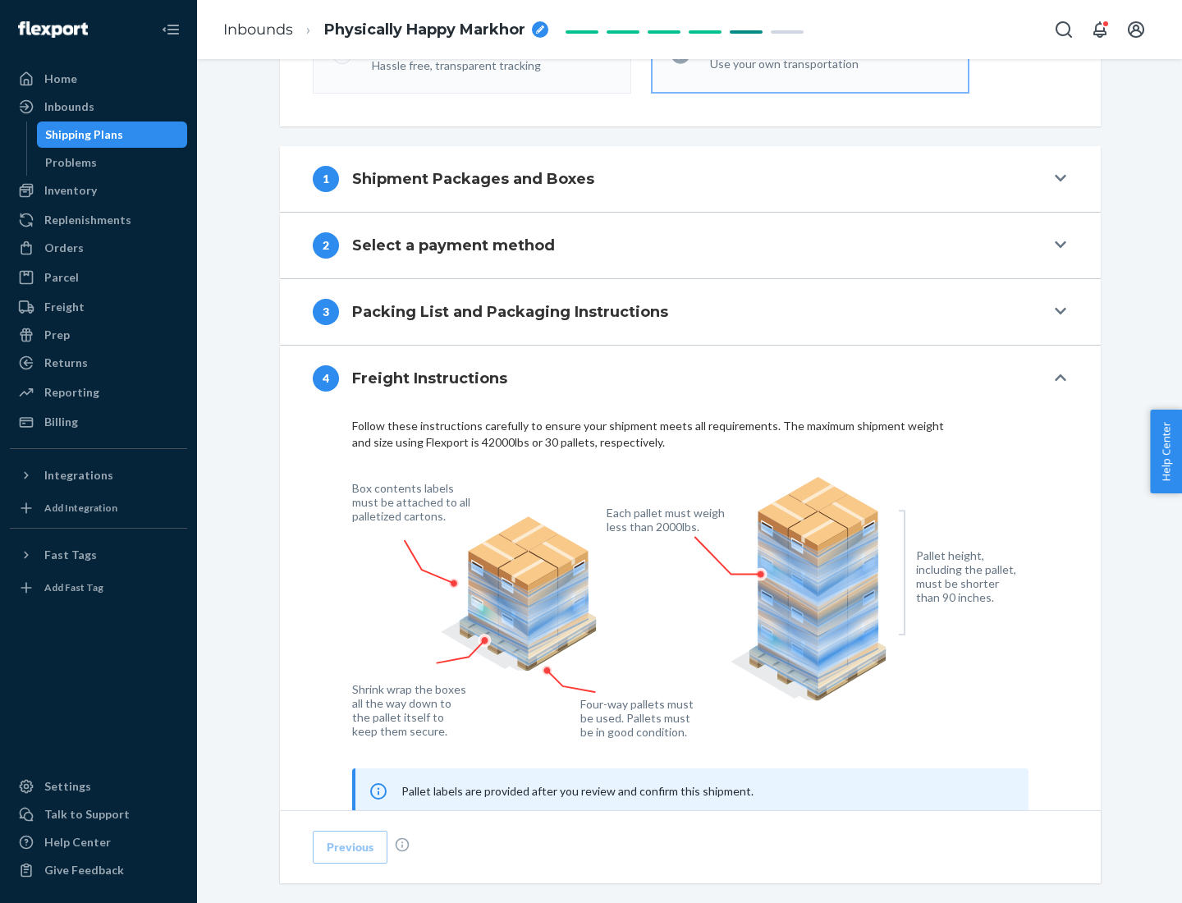
scroll to position [992, 0]
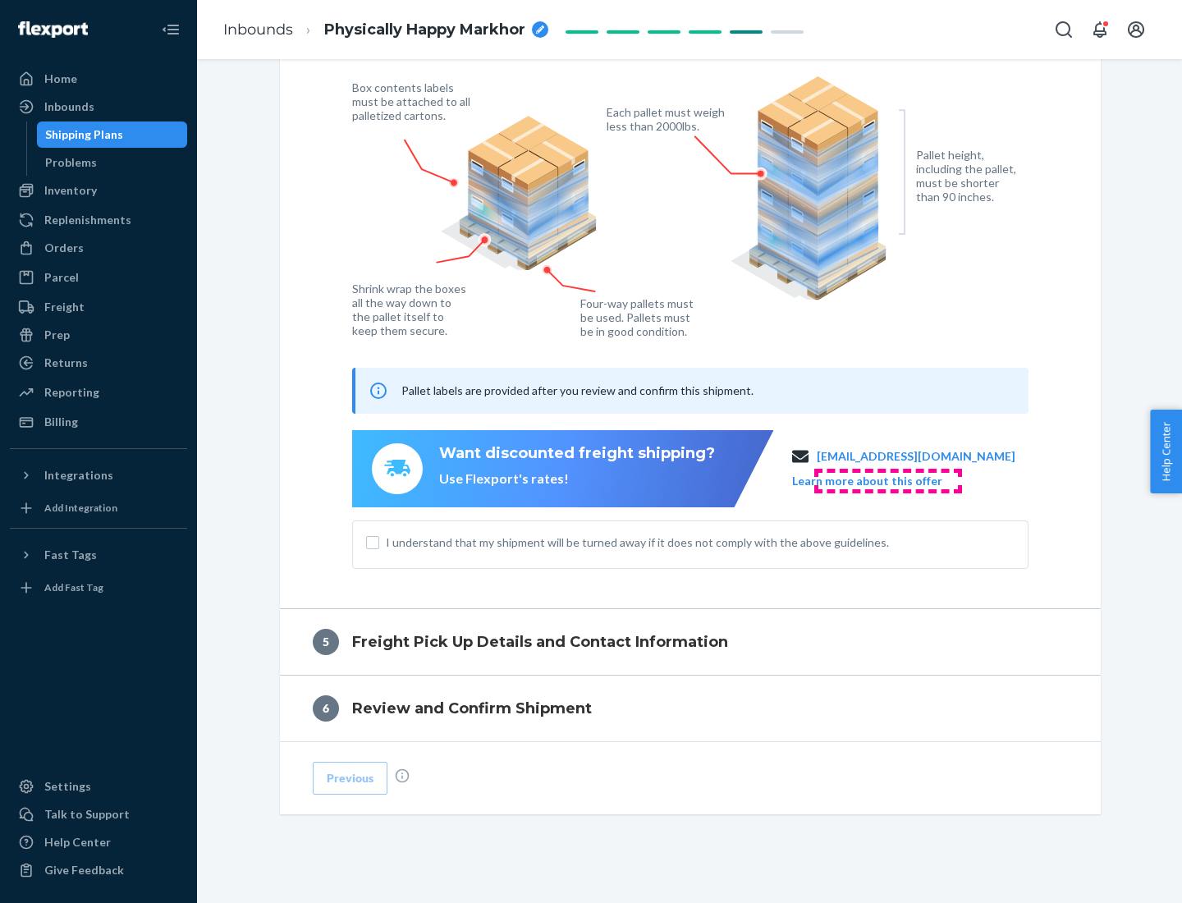
click at [887, 480] on button "Learn more about this offer" at bounding box center [867, 481] width 150 height 16
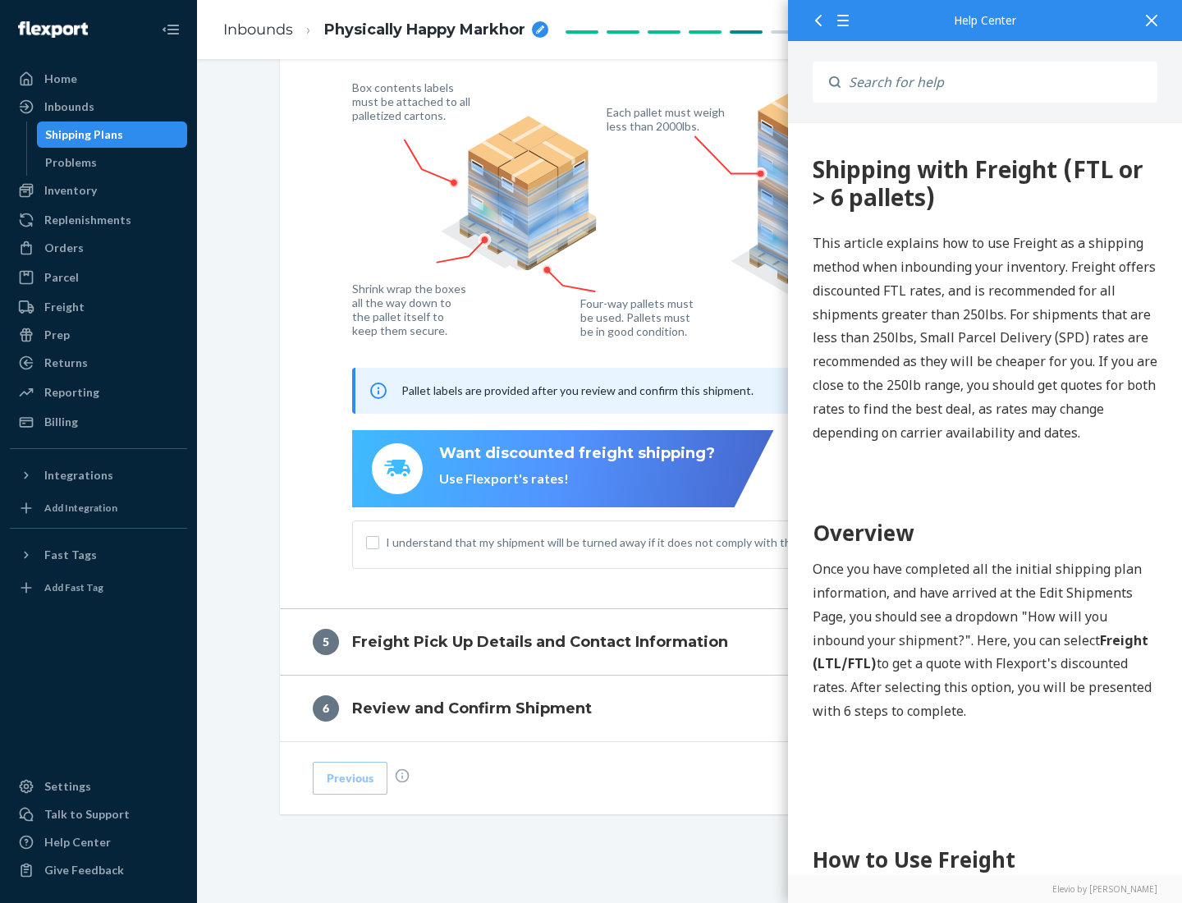
scroll to position [0, 0]
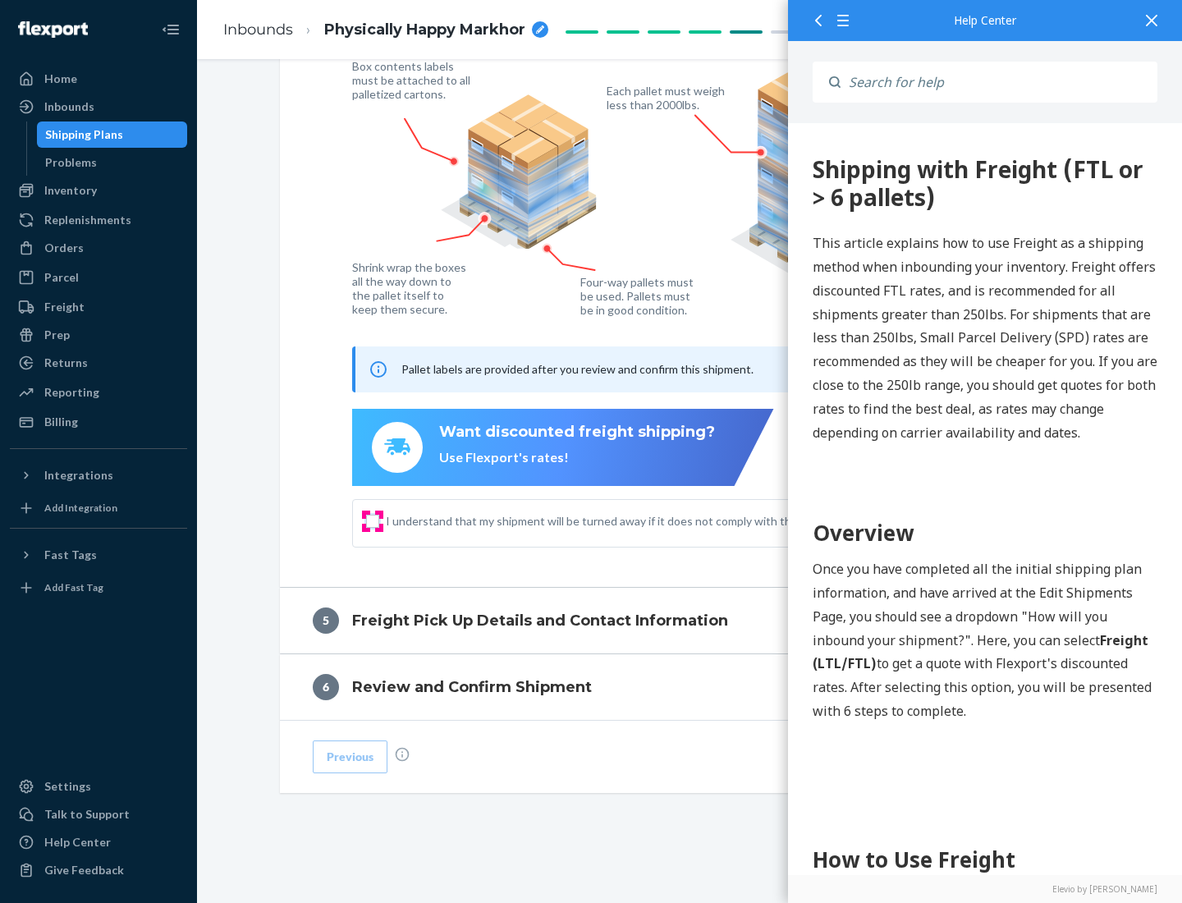
click at [373, 520] on input "I understand that my shipment will be turned away if it does not comply with th…" at bounding box center [372, 521] width 13 height 13
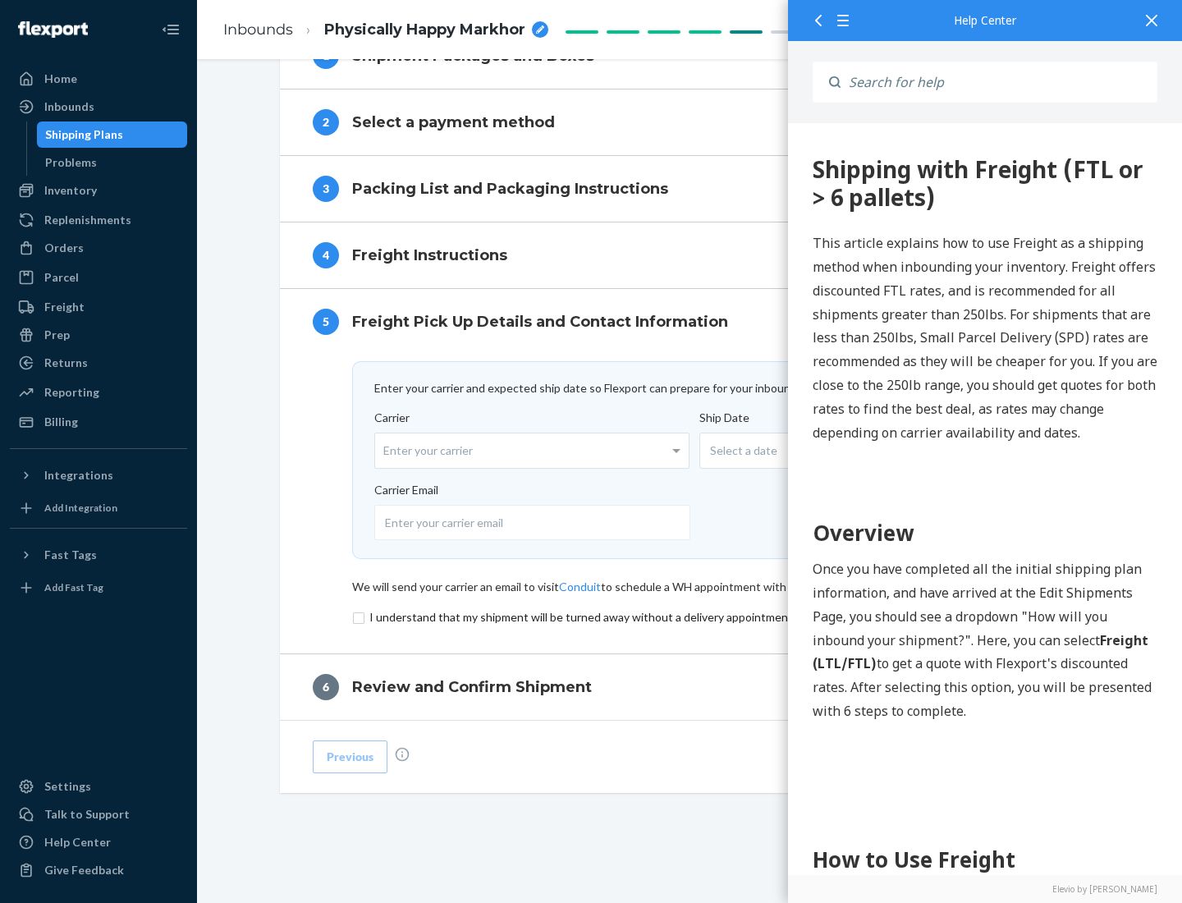
scroll to position [715, 0]
click at [690, 616] on input "checkbox" at bounding box center [690, 617] width 676 height 20
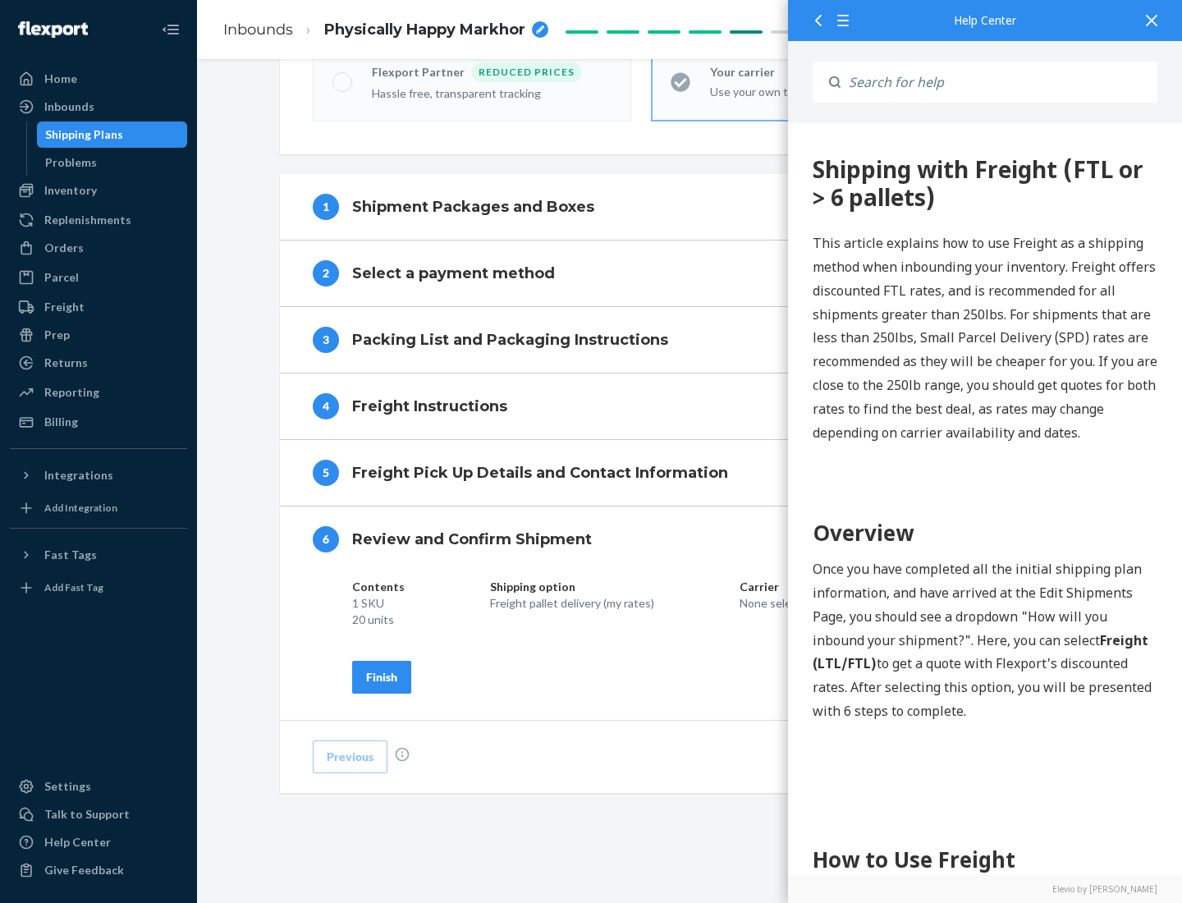
scroll to position [564, 0]
click at [382, 676] on div "Finish" at bounding box center [381, 677] width 31 height 16
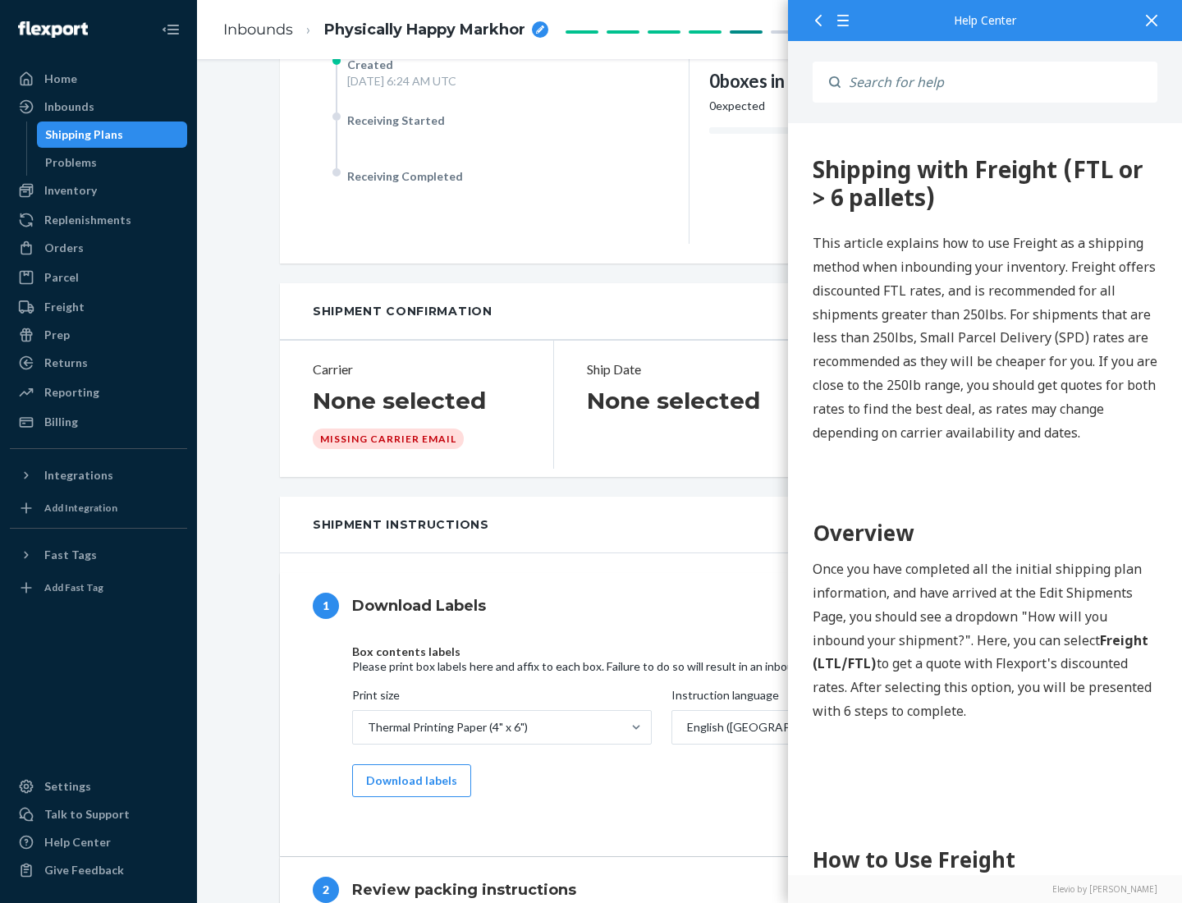
scroll to position [0, 0]
